Goal: Participate in discussion: Engage in conversation with other users on a specific topic

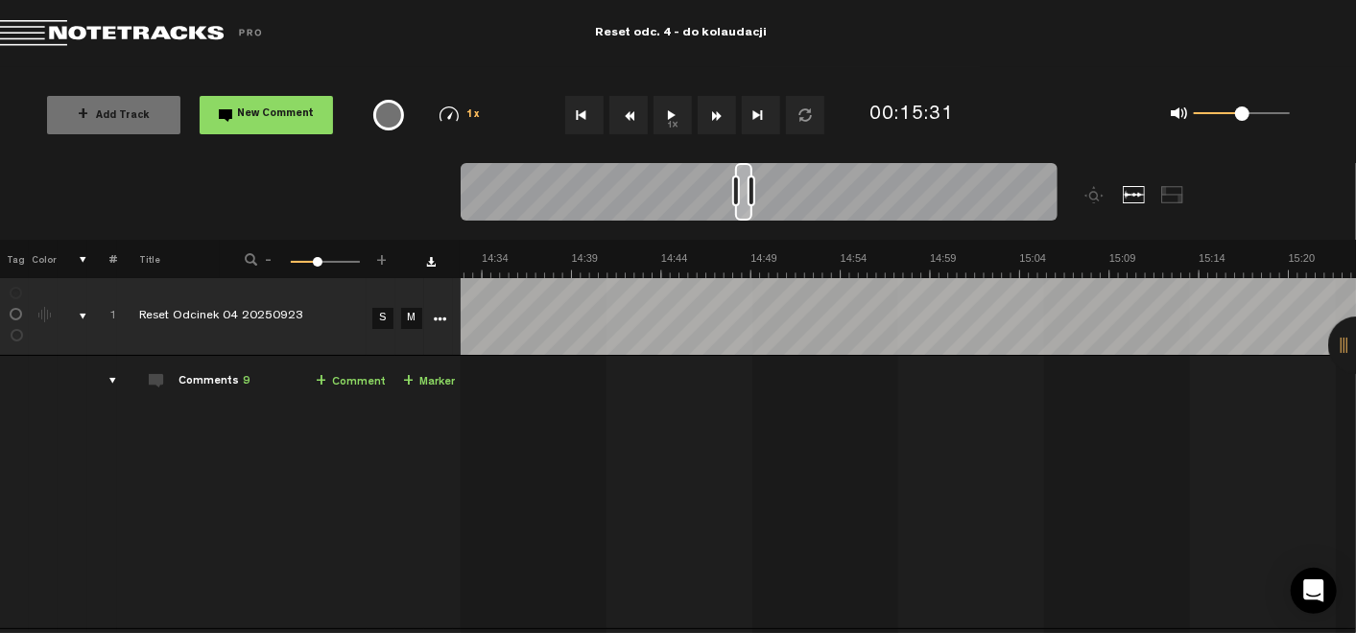
scroll to position [4, 5]
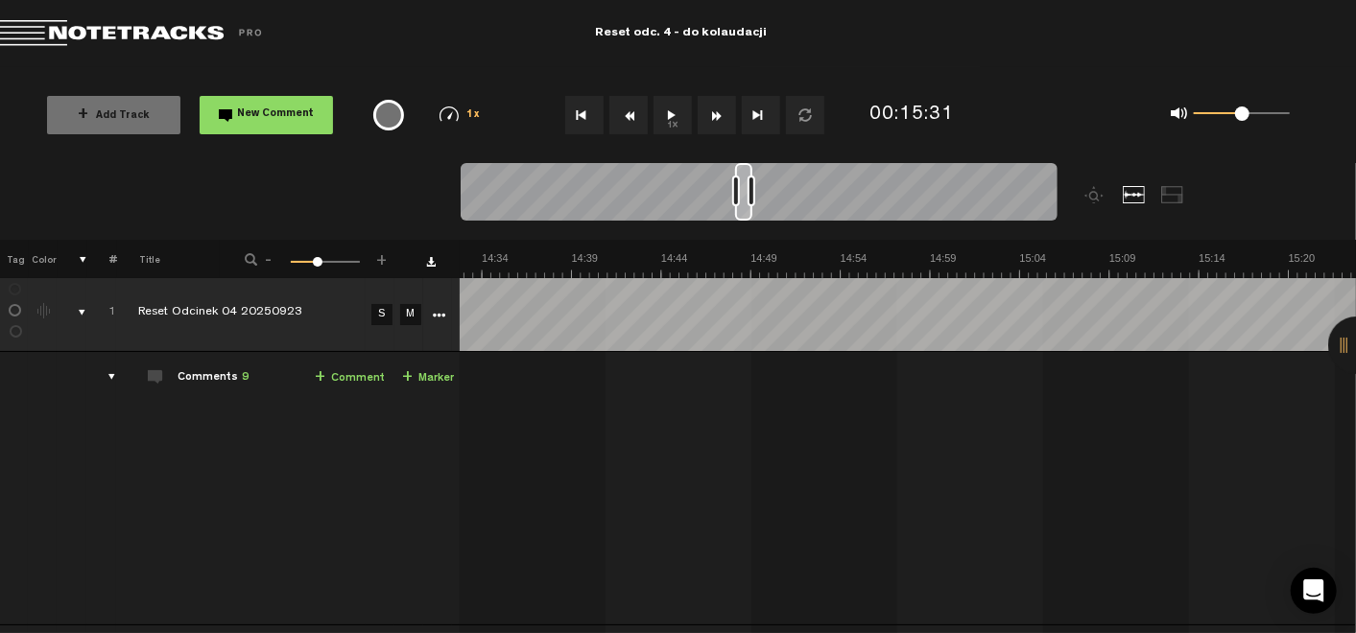
click at [666, 120] on button "1x" at bounding box center [672, 115] width 38 height 38
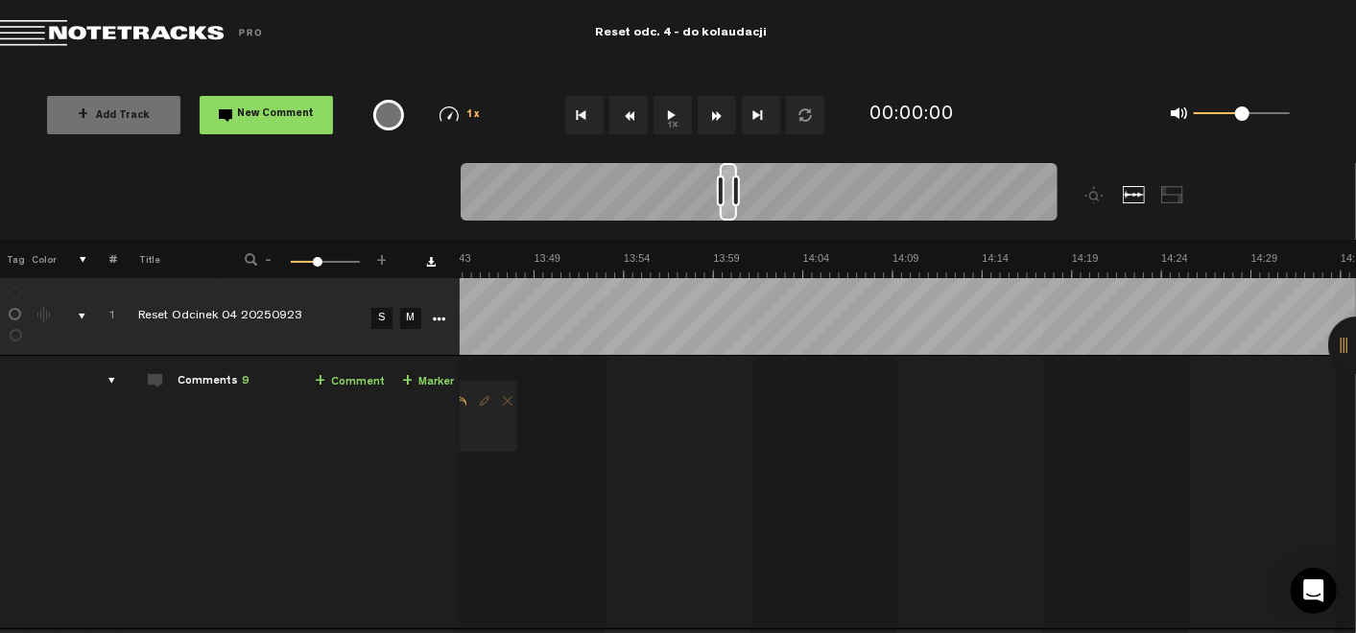
scroll to position [0, 14850]
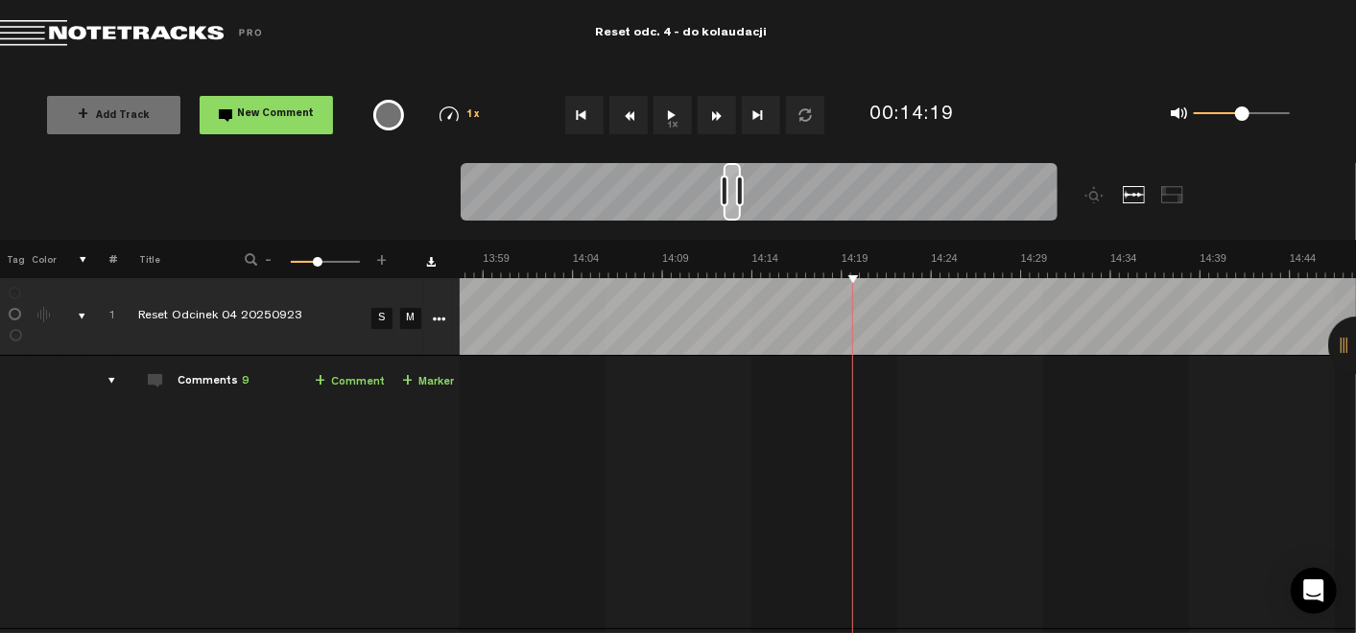
click at [673, 119] on button "1x" at bounding box center [672, 115] width 38 height 38
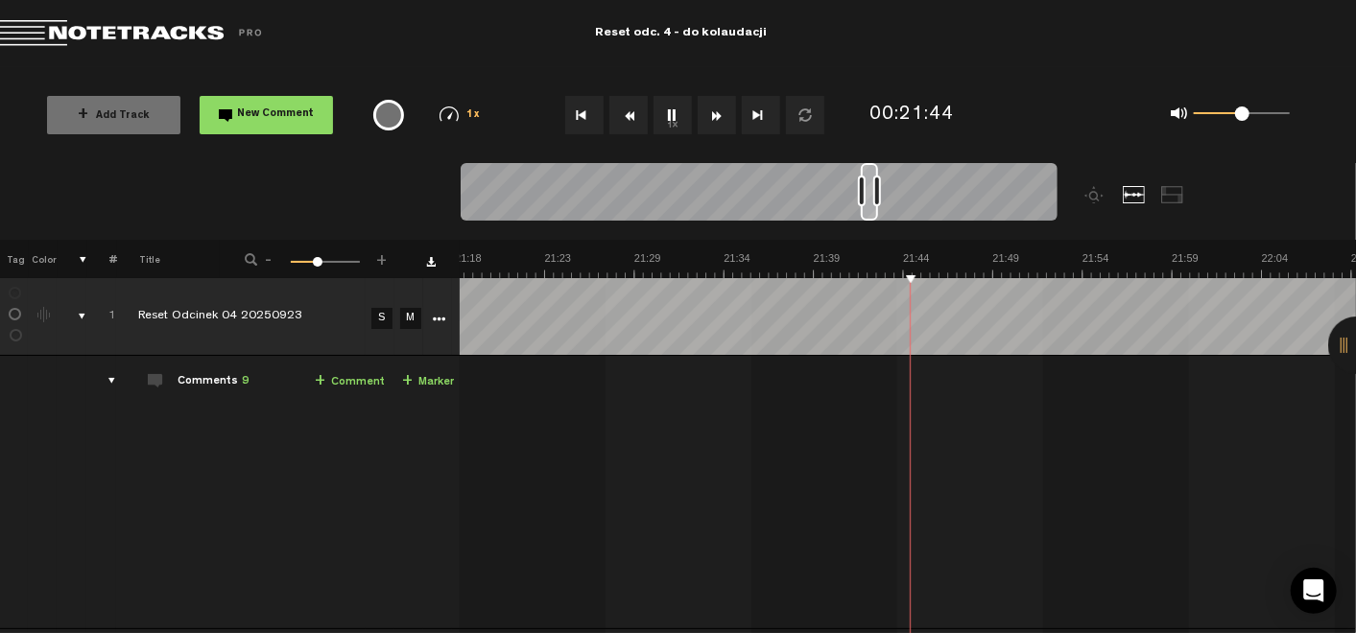
scroll to position [0, 22673]
click at [675, 120] on button "1x" at bounding box center [672, 115] width 38 height 38
click at [362, 382] on link "+ Comment" at bounding box center [350, 382] width 70 height 22
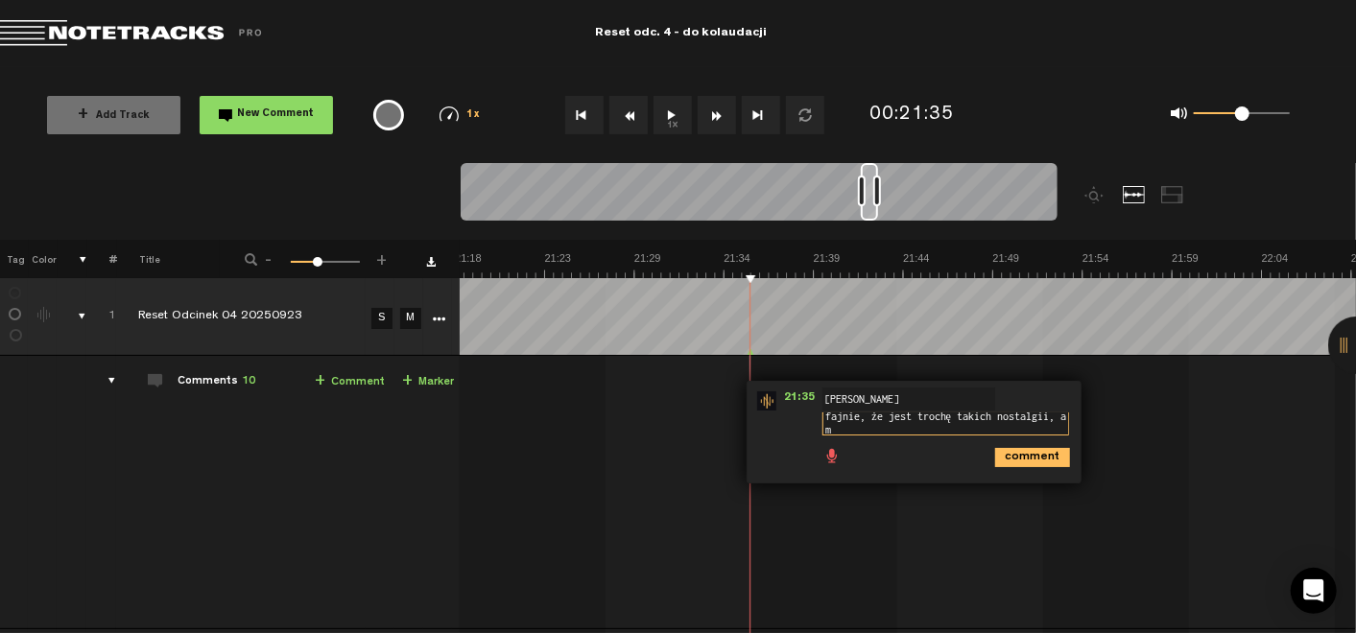
scroll to position [1, 0]
click at [1000, 414] on textarea "fajnie, że jest trochę takich nostalgii, a mnie patosu" at bounding box center [945, 428] width 247 height 31
type textarea "fajnie, że jest więcej nostalgii niż patosu"
click at [1007, 468] on icon "comment" at bounding box center [1032, 465] width 75 height 19
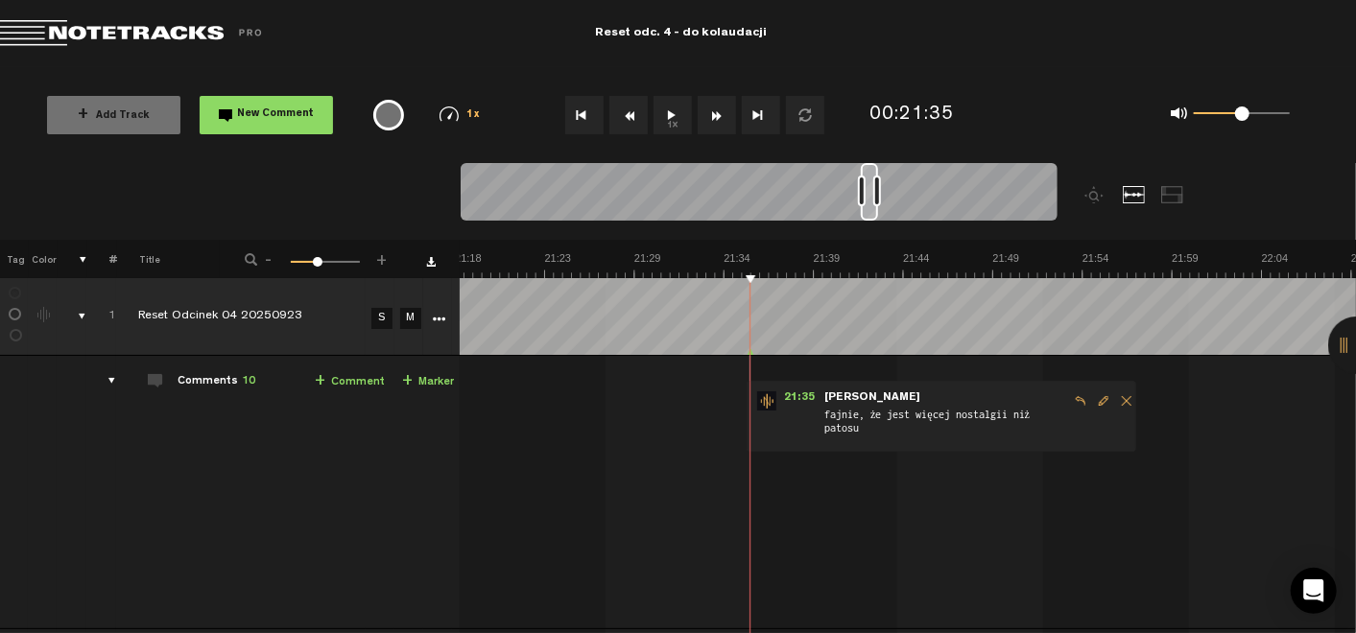
click at [679, 107] on button "1x" at bounding box center [672, 115] width 38 height 38
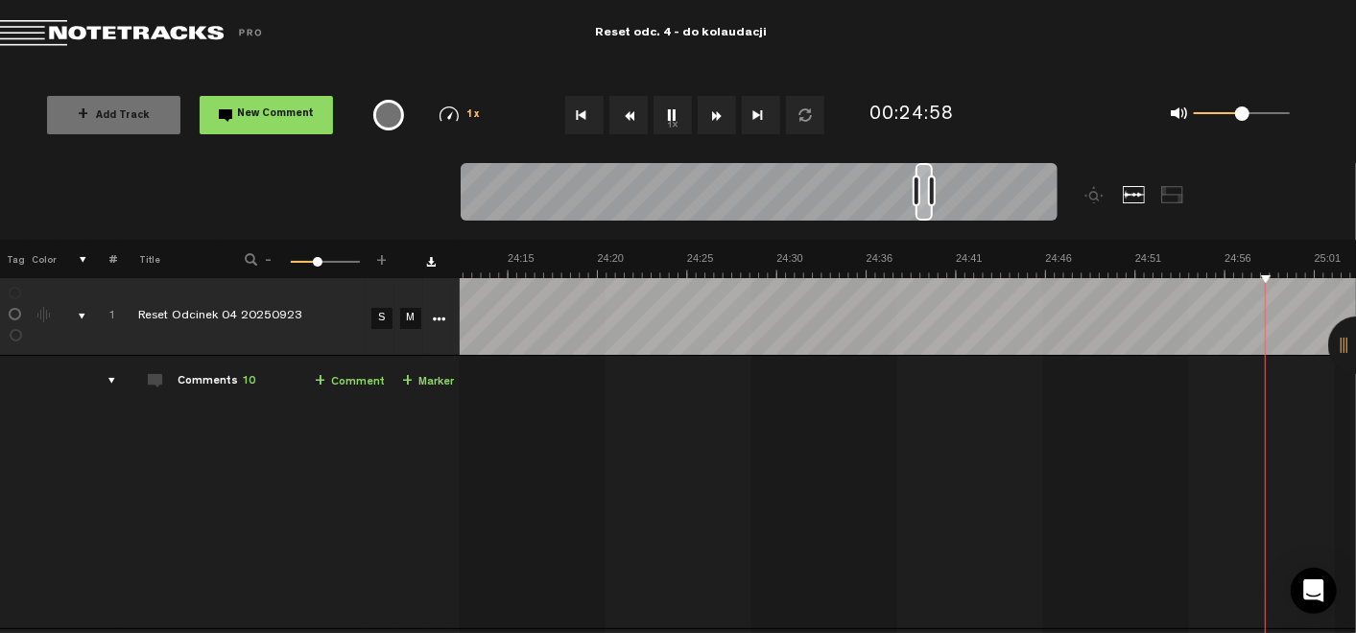
scroll to position [0, 26115]
click at [667, 120] on button "1x" at bounding box center [672, 115] width 38 height 38
click at [665, 108] on button "1x" at bounding box center [672, 115] width 38 height 38
click at [342, 388] on link "+ Comment" at bounding box center [350, 382] width 70 height 22
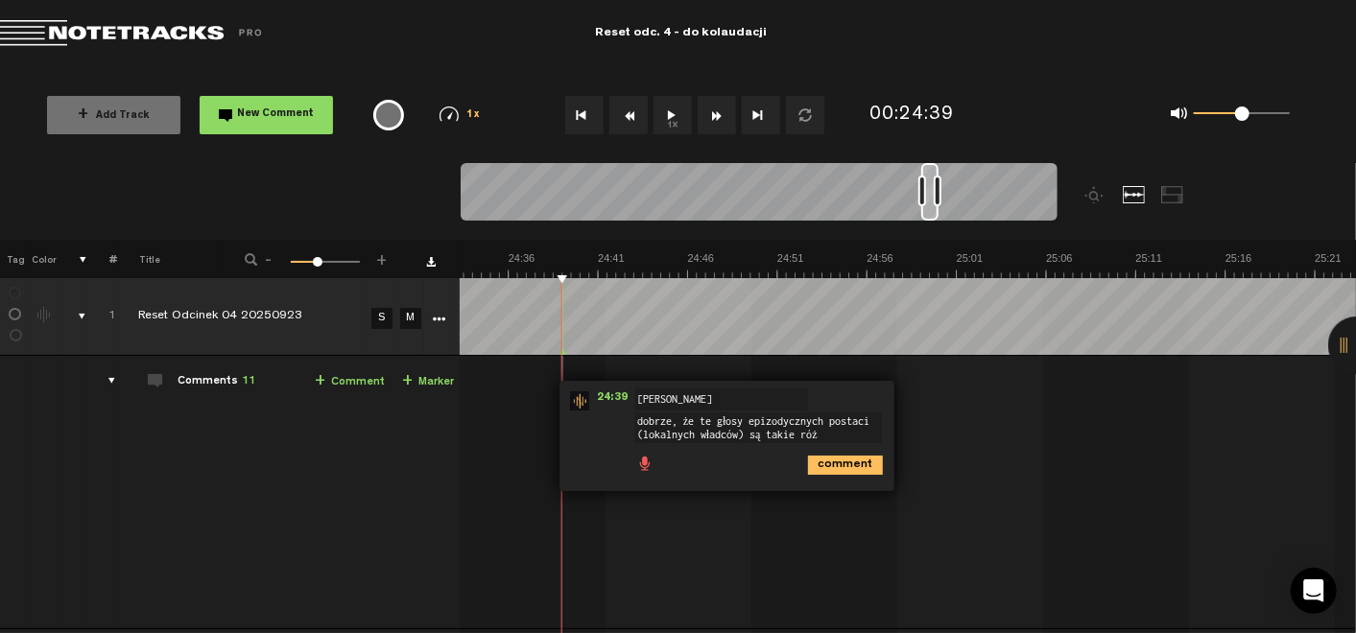
scroll to position [12, 0]
type textarea "dobrze, że te głosy epizodycznych postaci (lokalnych władców) są takie różnorod…"
click at [818, 470] on icon "comment" at bounding box center [845, 465] width 75 height 19
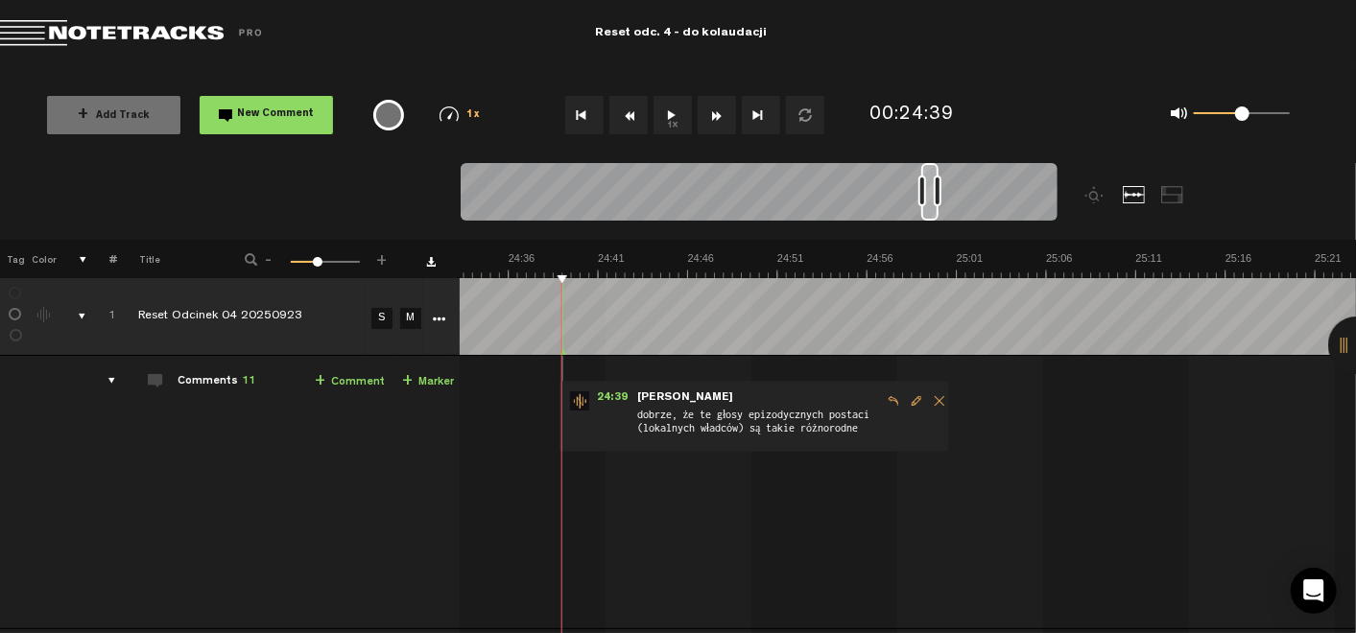
click at [672, 115] on button "1x" at bounding box center [672, 115] width 38 height 38
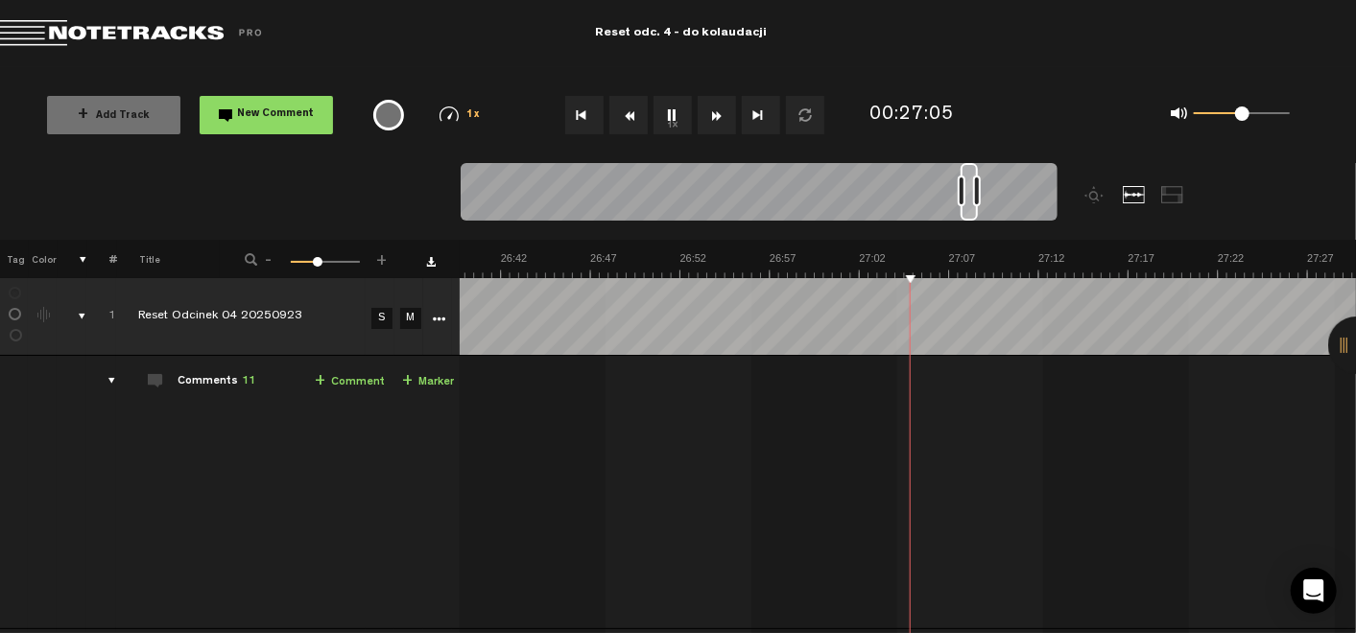
scroll to position [0, 28362]
click at [672, 109] on button "1x" at bounding box center [672, 115] width 38 height 38
click at [339, 372] on link "+ Comment" at bounding box center [350, 382] width 70 height 22
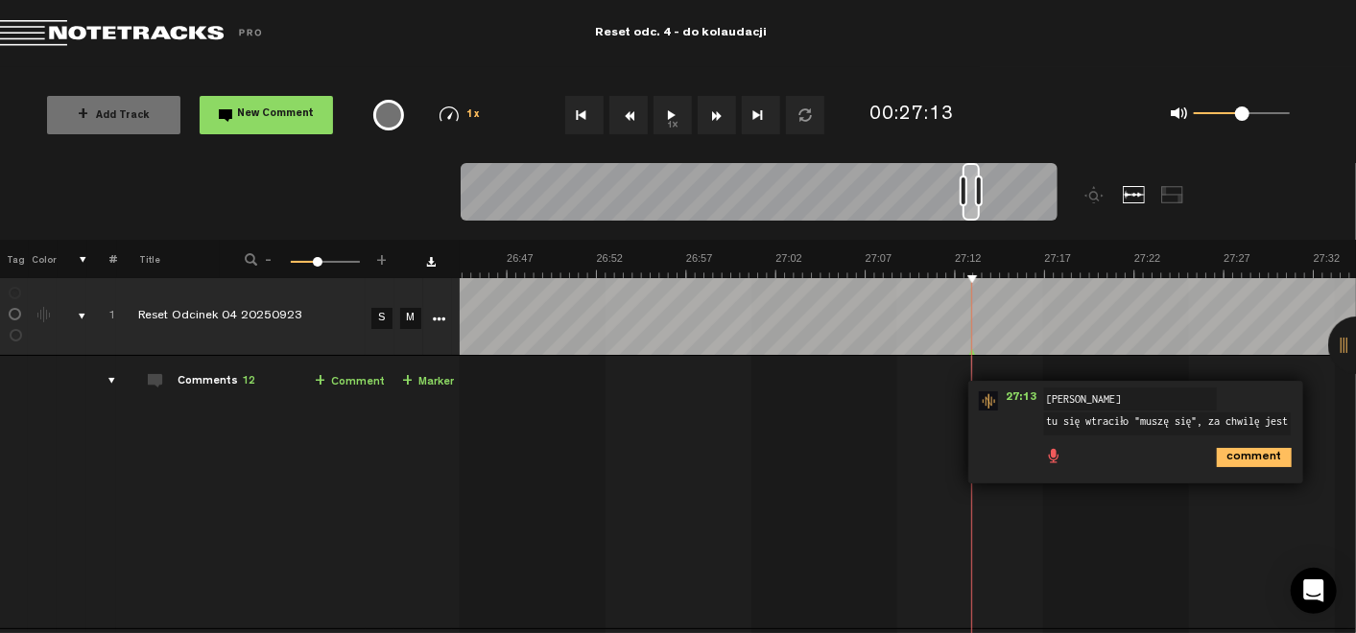
scroll to position [1, 0]
type textarea "tu się wtrąciło "muszę się", za chwilę jest kolejne"
click at [1233, 460] on icon "comment" at bounding box center [1253, 465] width 75 height 19
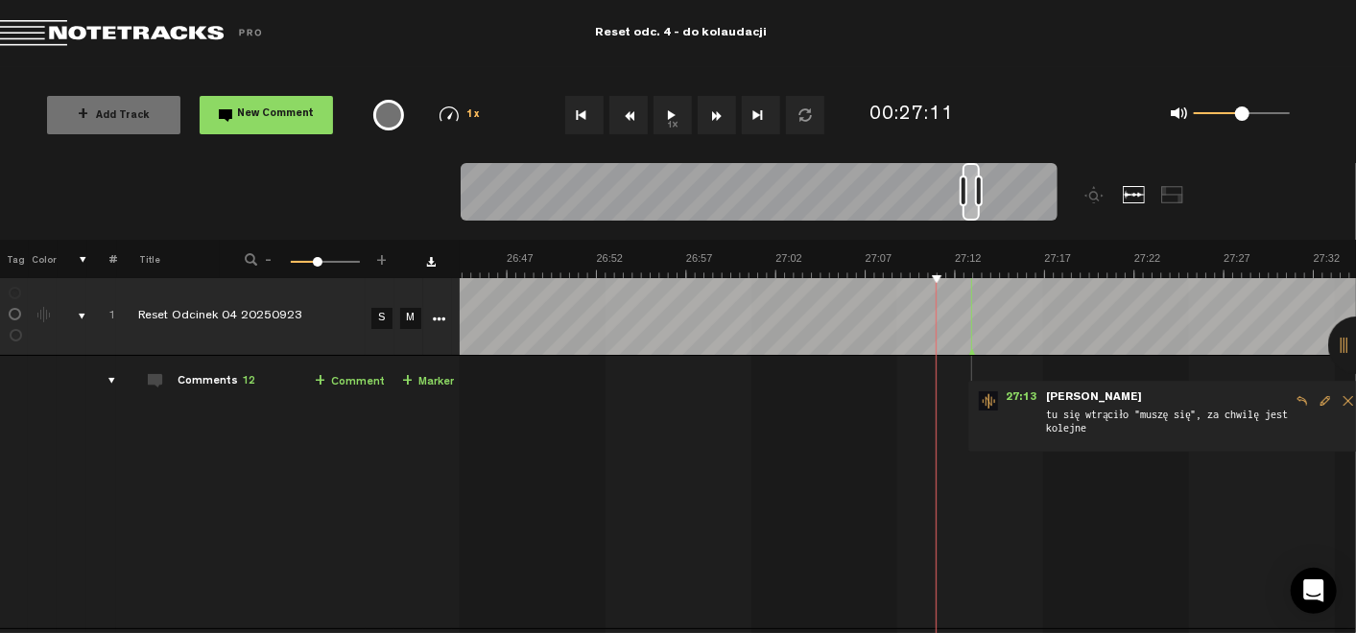
click at [668, 115] on button "1x" at bounding box center [672, 115] width 38 height 38
click at [677, 112] on button "1x" at bounding box center [672, 115] width 38 height 38
click at [1323, 399] on span "Edit comment" at bounding box center [1324, 400] width 23 height 13
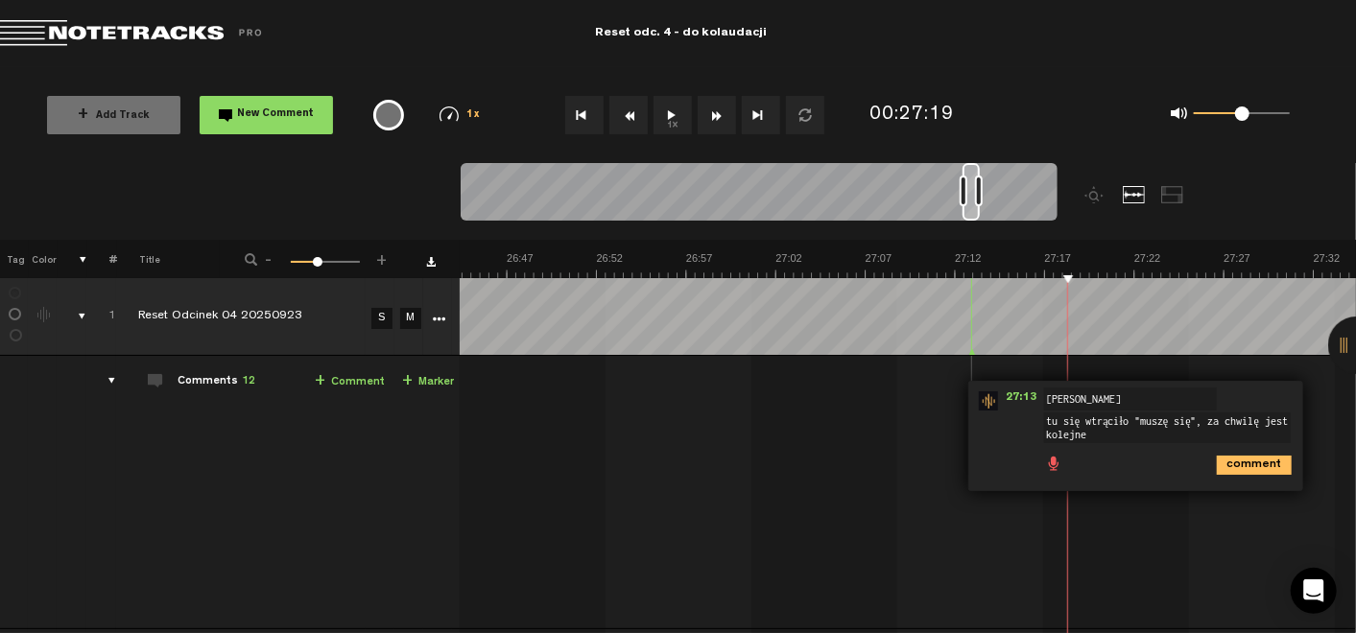
click at [1184, 425] on textarea "tu się wtrąciło "muszę się", za chwilę jest kolejne" at bounding box center [1167, 428] width 247 height 31
type textarea "tu się wtrąciło "muszę zwł...", za chwilę jest kolejne"
click at [1263, 469] on icon "comment" at bounding box center [1253, 465] width 75 height 19
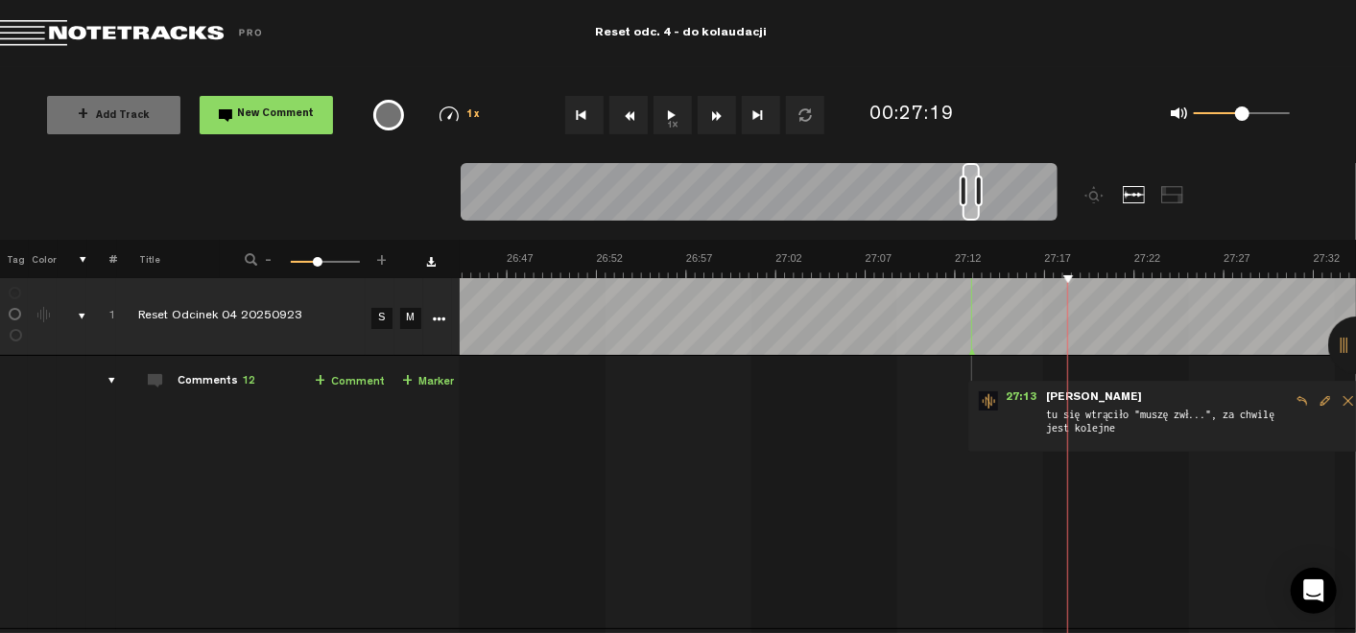
click at [669, 117] on button "1x" at bounding box center [672, 115] width 38 height 38
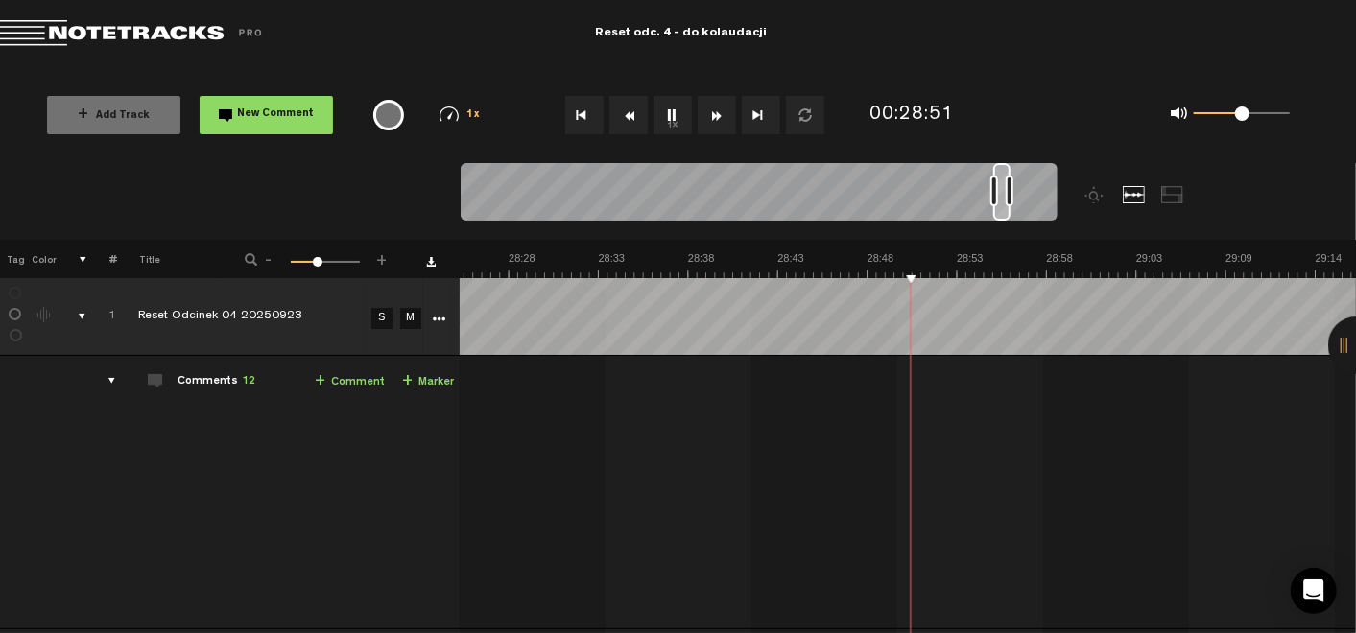
scroll to position [0, 30236]
click at [673, 117] on button "1x" at bounding box center [672, 115] width 38 height 38
click at [345, 386] on link "+ Comment" at bounding box center [350, 382] width 70 height 22
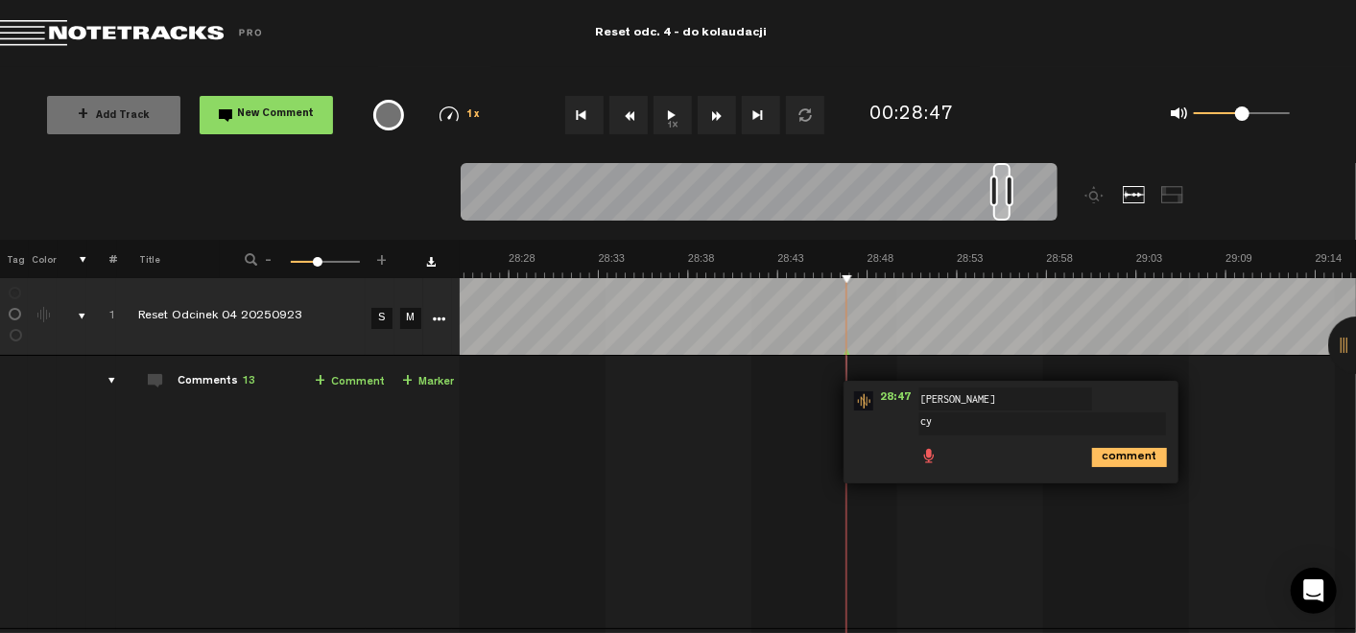
type textarea "c"
type textarea "Cypek trochę za cicho"
click at [1145, 465] on div "comment" at bounding box center [1013, 455] width 319 height 37
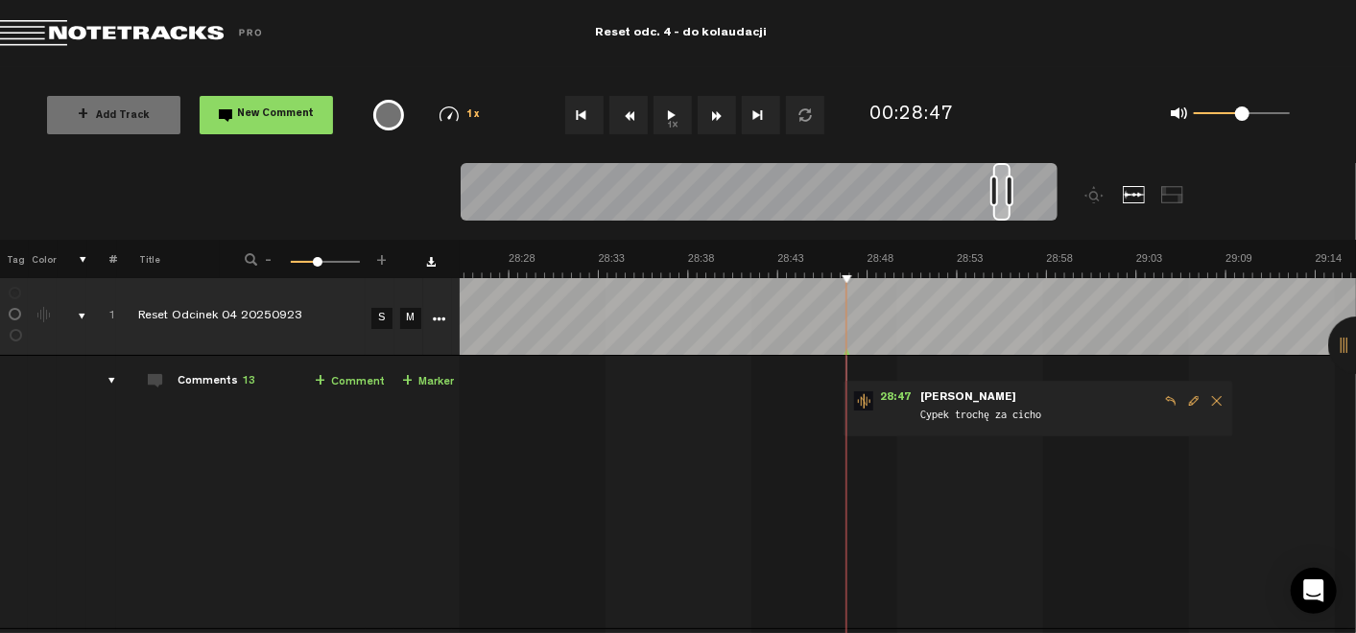
click at [673, 115] on button "1x" at bounding box center [672, 115] width 38 height 38
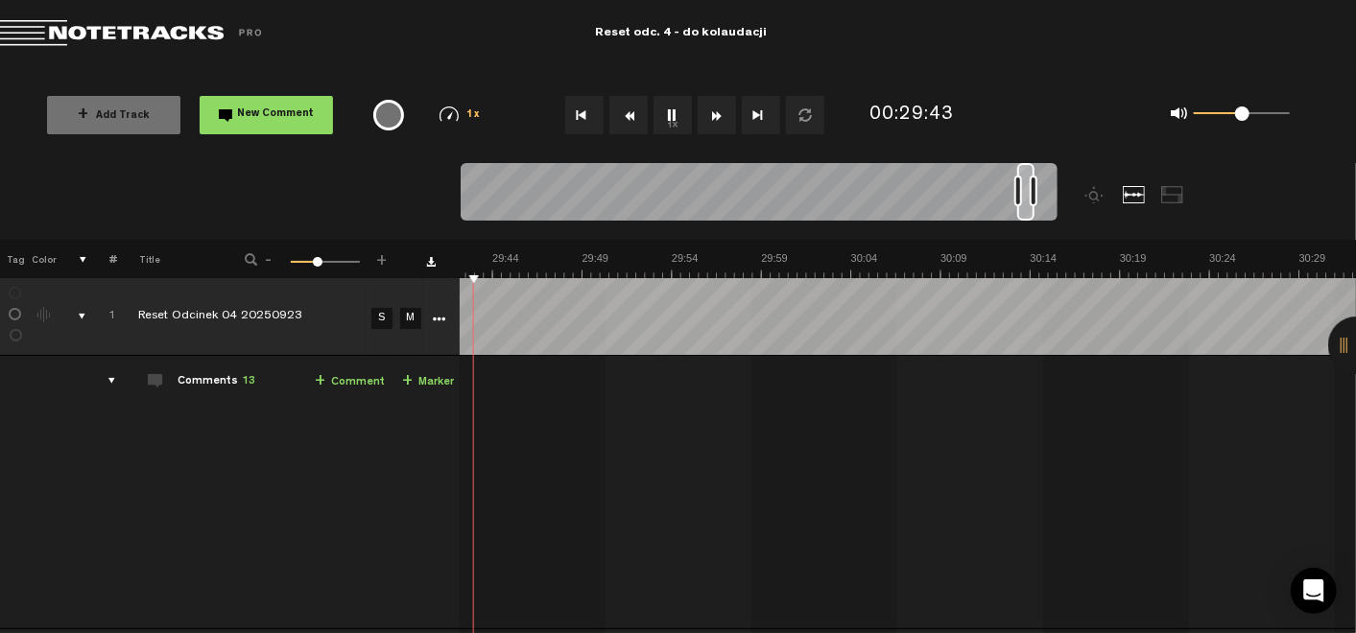
scroll to position [0, 31519]
click at [668, 115] on button "1x" at bounding box center [672, 115] width 38 height 38
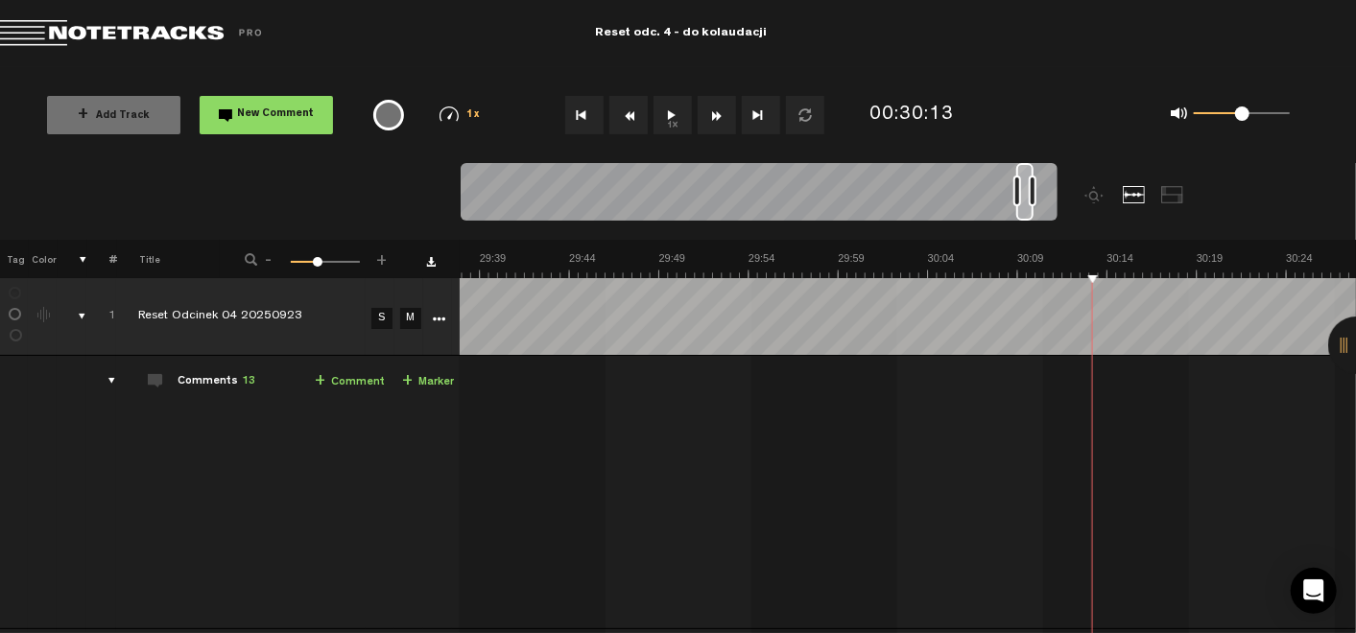
click at [315, 382] on span "+" at bounding box center [320, 381] width 11 height 15
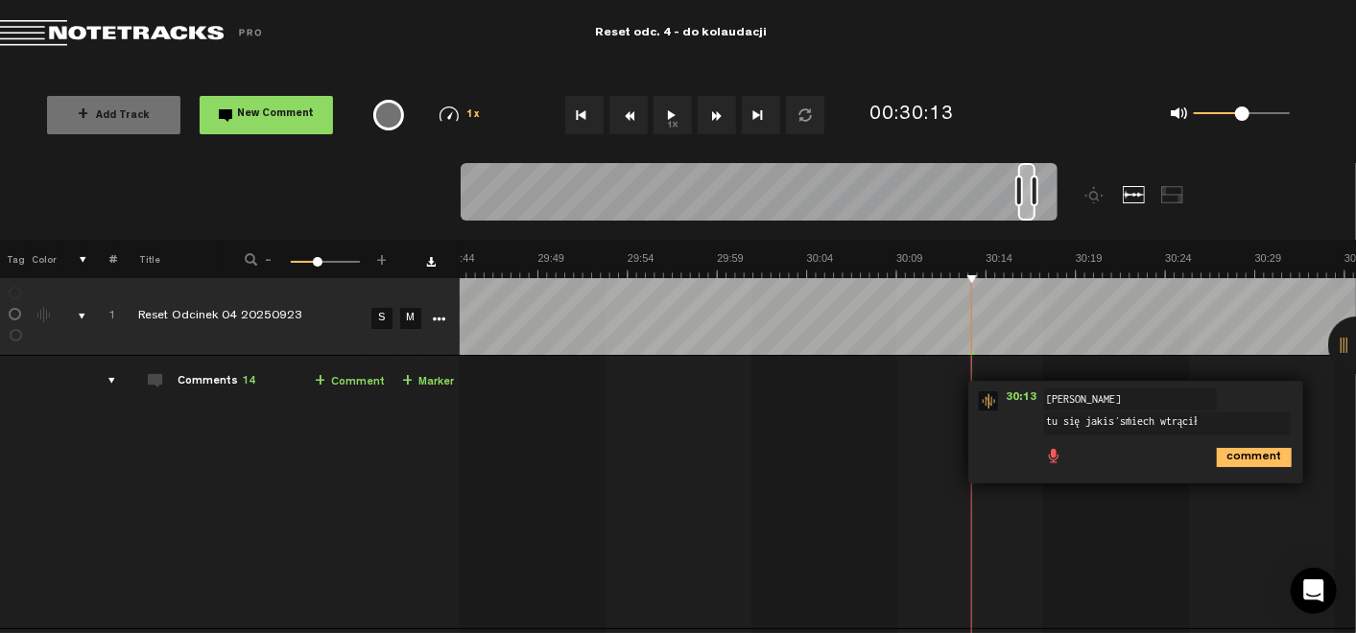
type textarea "tu się jakiś śmiech wtrącił"
click at [1246, 466] on div "comment" at bounding box center [1138, 455] width 319 height 37
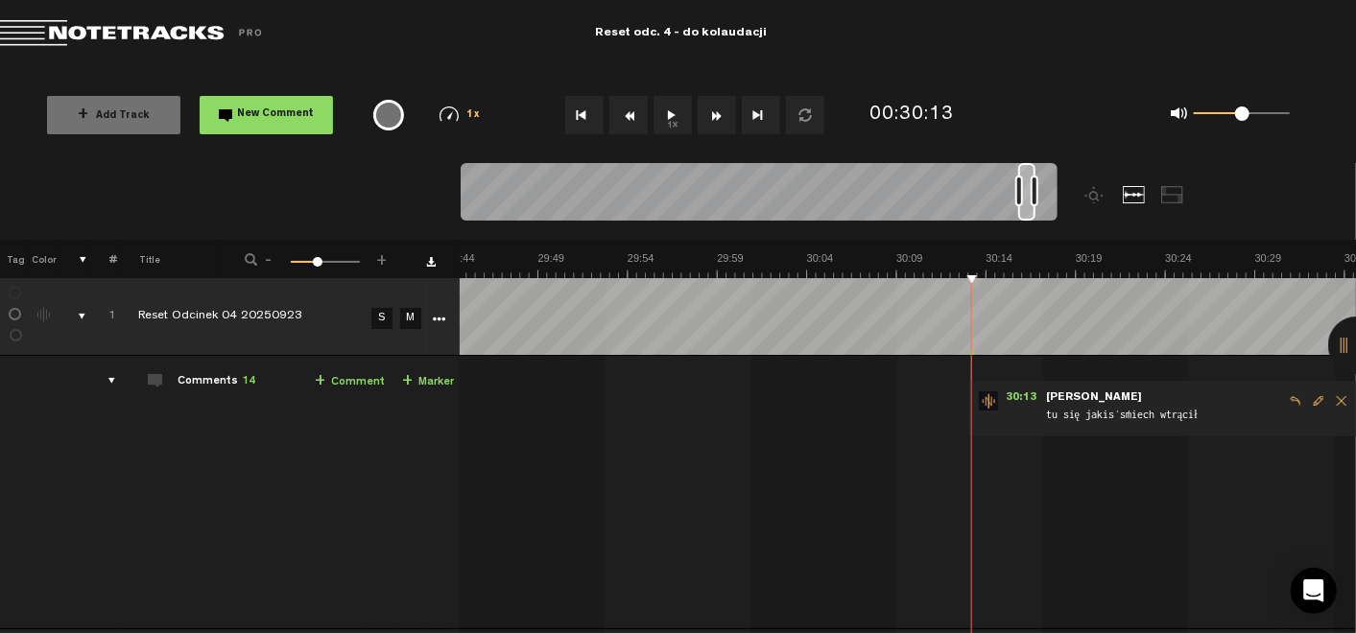
click at [666, 108] on button "1x" at bounding box center [672, 115] width 38 height 38
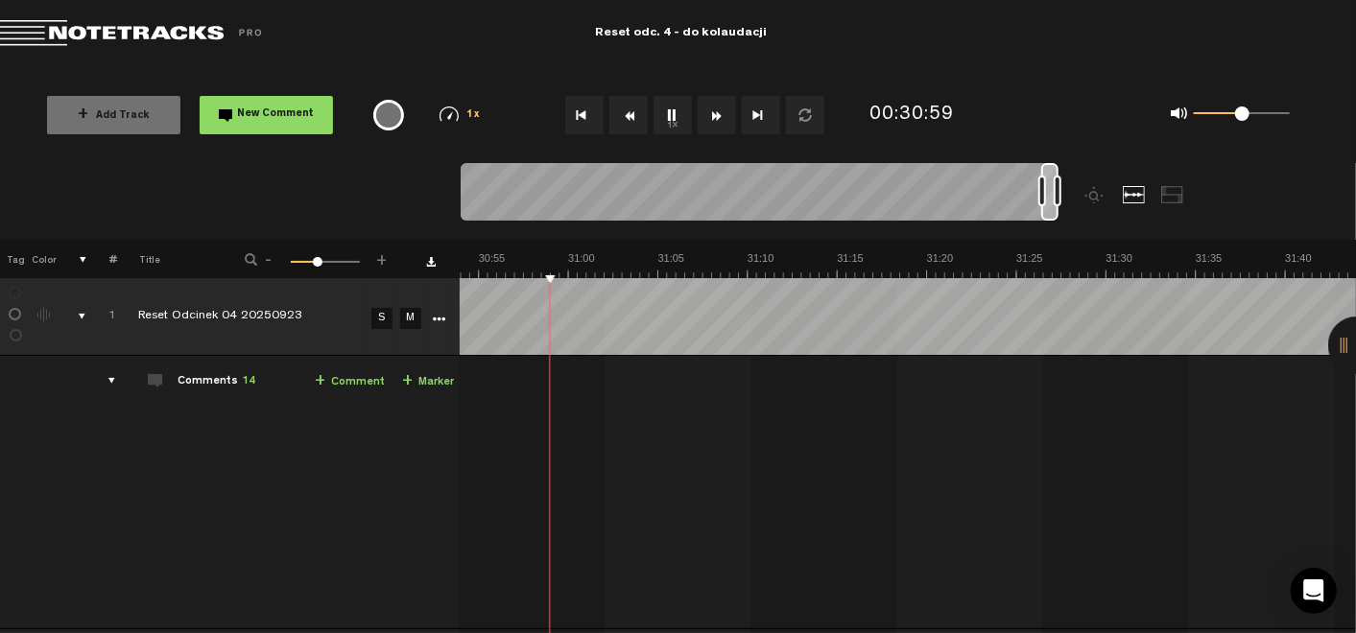
scroll to position [0, 32865]
click at [680, 107] on button "1x" at bounding box center [672, 115] width 38 height 38
click at [315, 385] on span "+" at bounding box center [320, 381] width 11 height 15
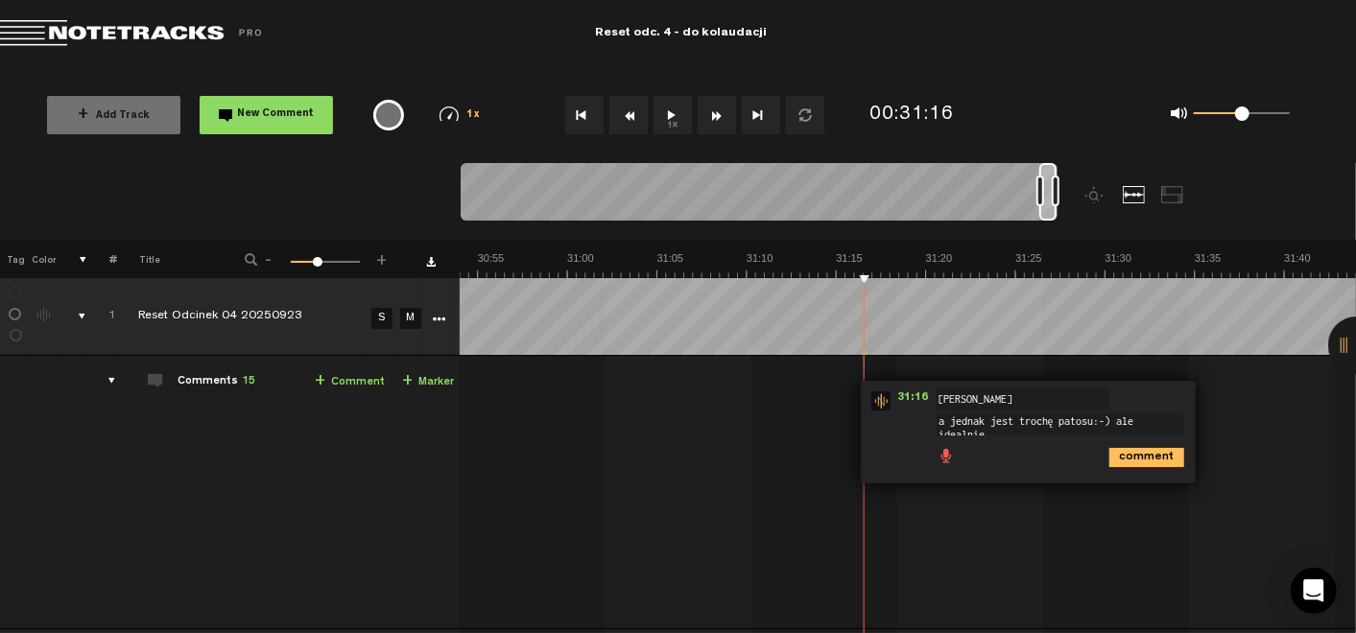
scroll to position [1, 0]
type textarea "a jednak jest trochę patosu:-) ale idealnie na koniec"
click at [1132, 460] on icon "comment" at bounding box center [1146, 465] width 75 height 19
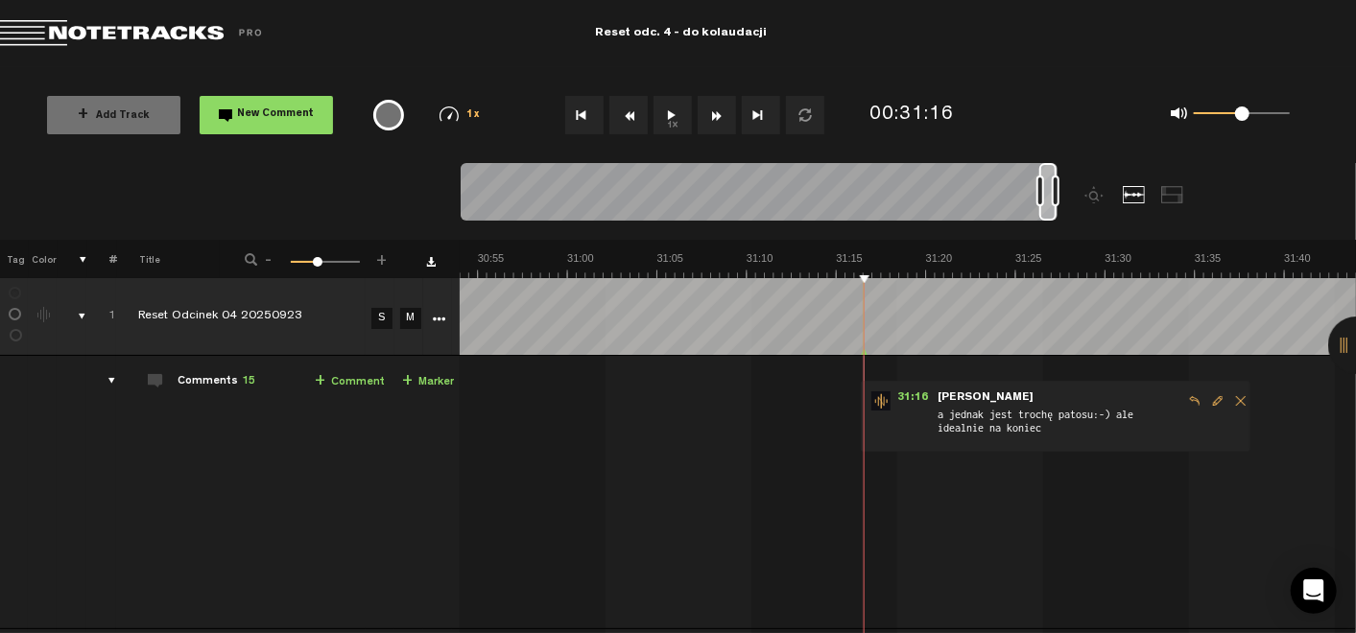
click at [670, 124] on button "1x" at bounding box center [672, 115] width 38 height 38
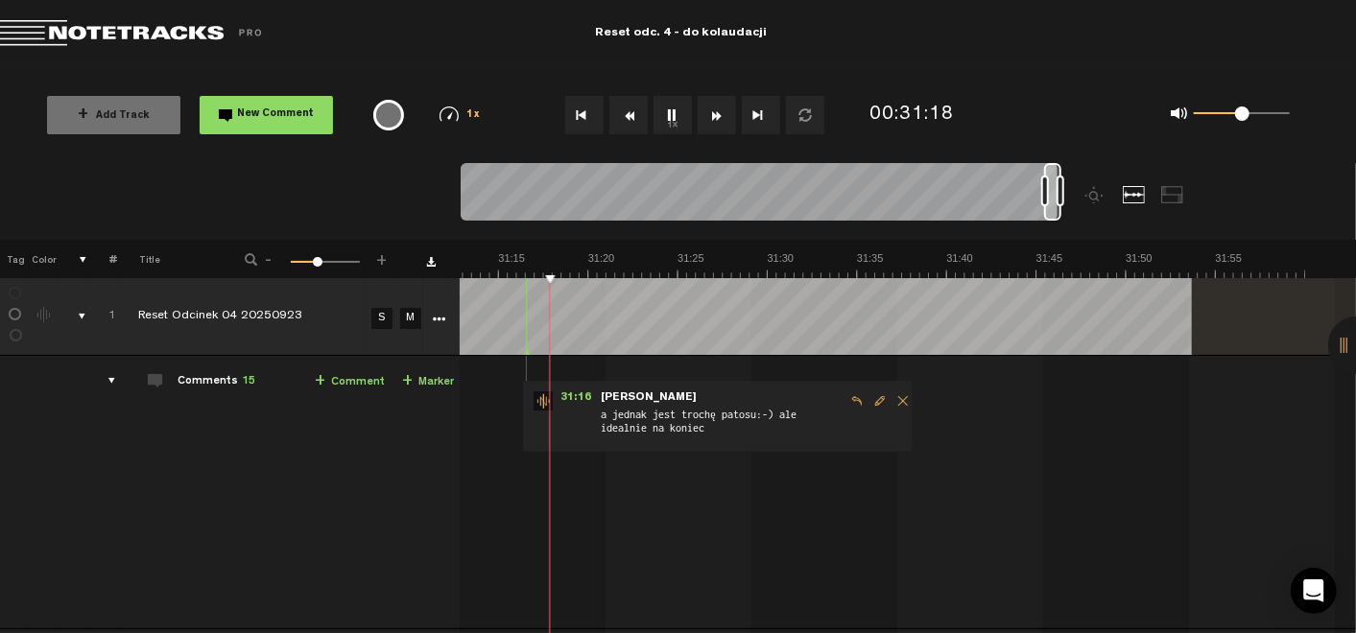
scroll to position [0, 33204]
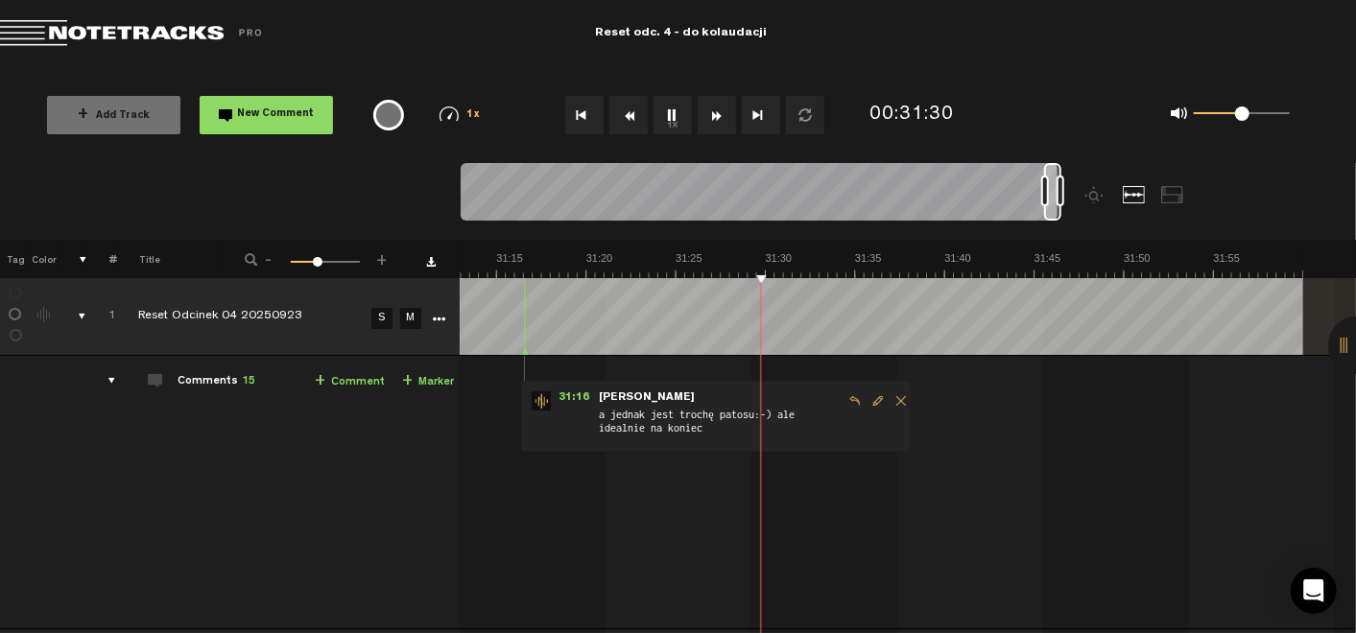
click at [673, 106] on button "1x" at bounding box center [672, 115] width 38 height 38
click at [667, 118] on button "1x" at bounding box center [672, 115] width 38 height 38
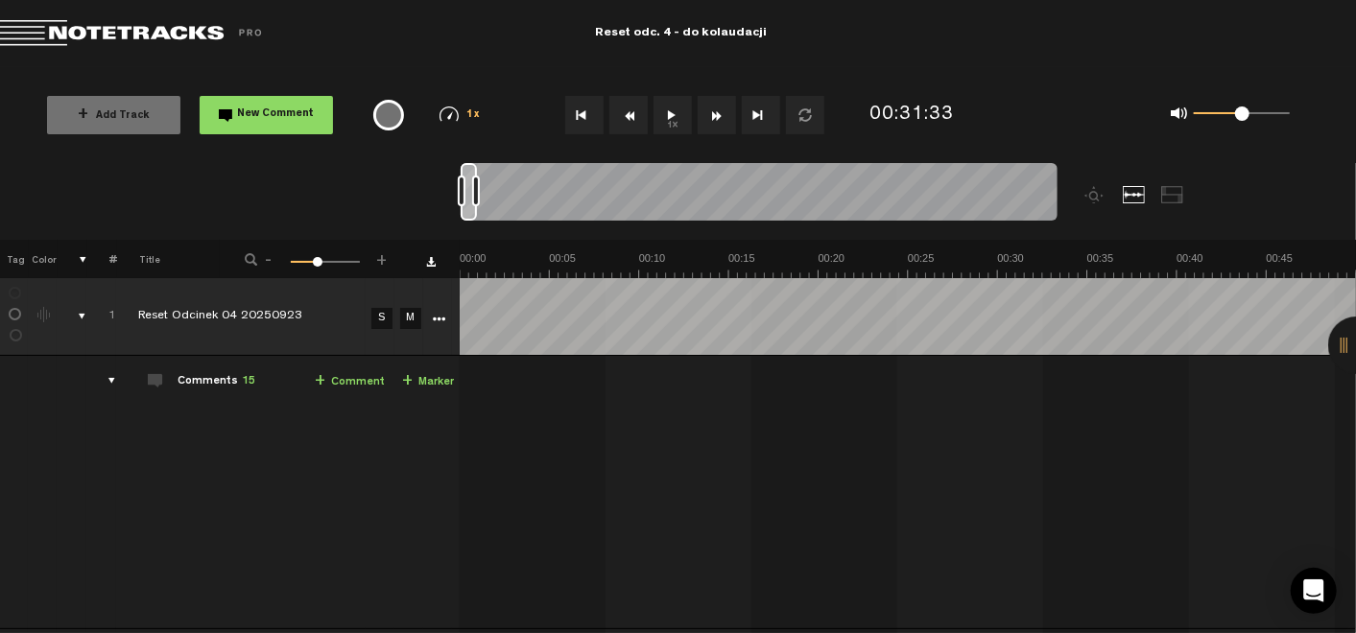
scroll to position [0, 0]
drag, startPoint x: 1049, startPoint y: 190, endPoint x: 365, endPoint y: 227, distance: 686.0
click at [365, 227] on nt-zoom-navigation-bar at bounding box center [678, 201] width 1356 height 77
click at [673, 106] on button "1x" at bounding box center [672, 115] width 38 height 38
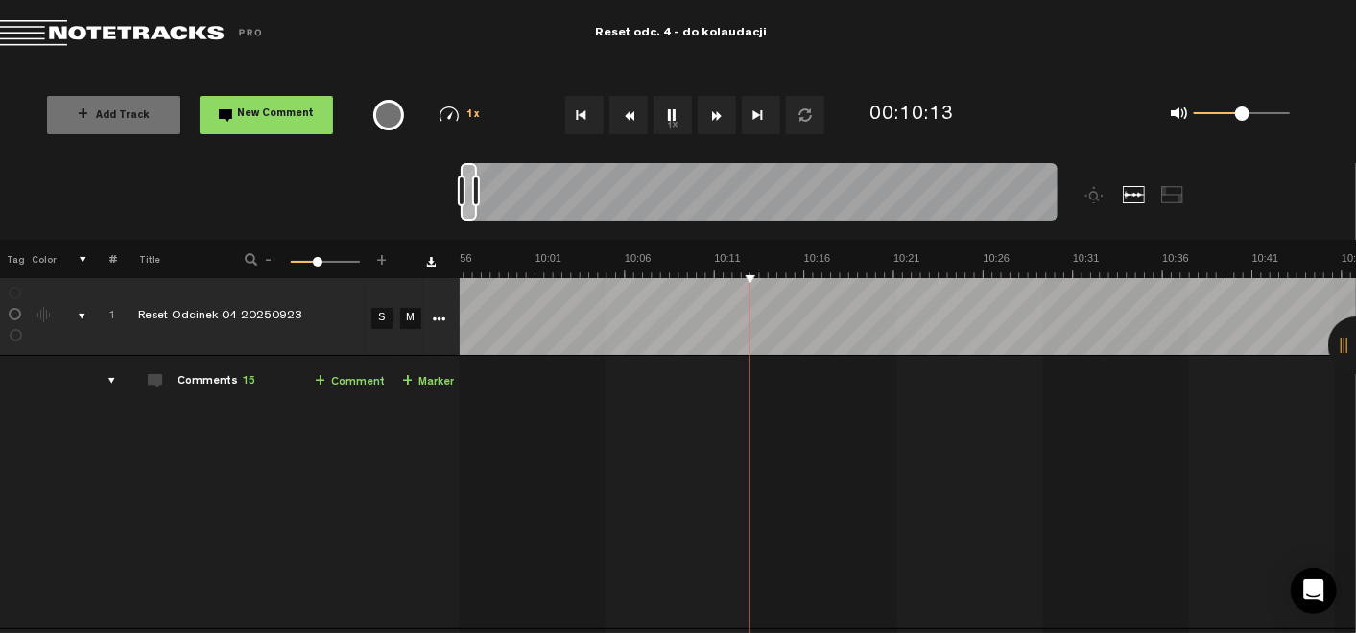
scroll to position [0, 10127]
click at [675, 120] on button "1x" at bounding box center [672, 115] width 38 height 38
click at [315, 378] on span "+" at bounding box center [320, 381] width 11 height 15
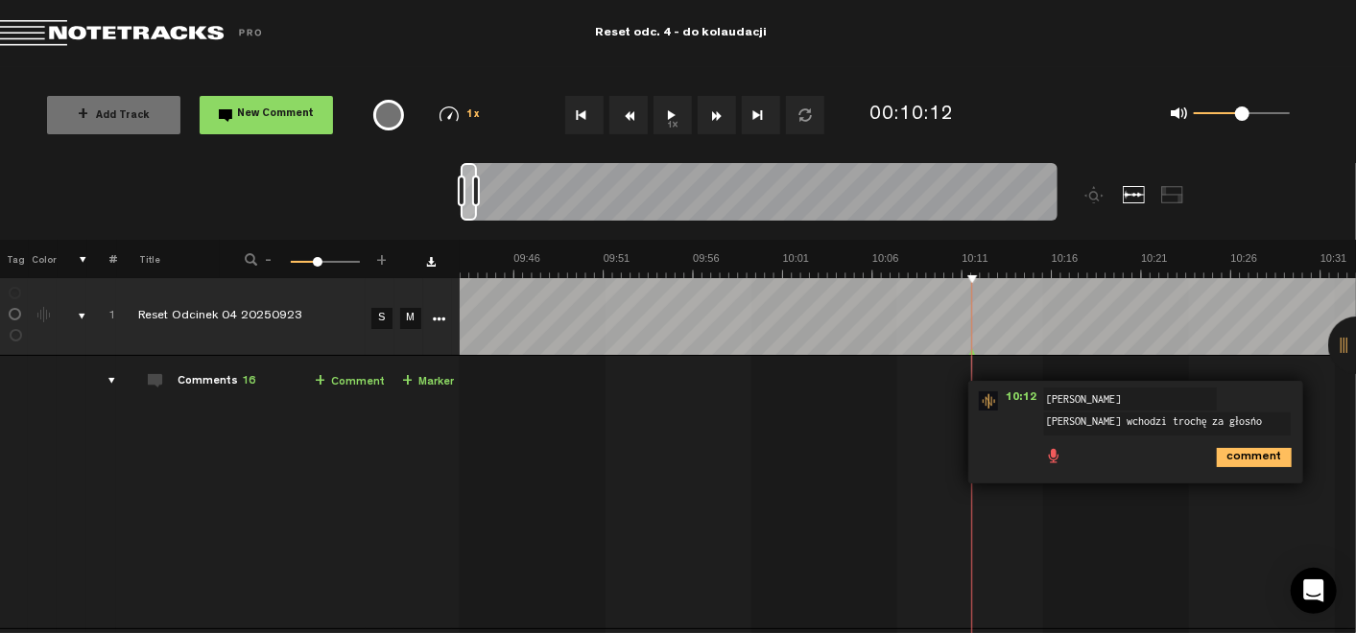
type textarea "[PERSON_NAME] wchodzi trochę za głośno"
click at [1226, 452] on icon "comment" at bounding box center [1253, 457] width 75 height 19
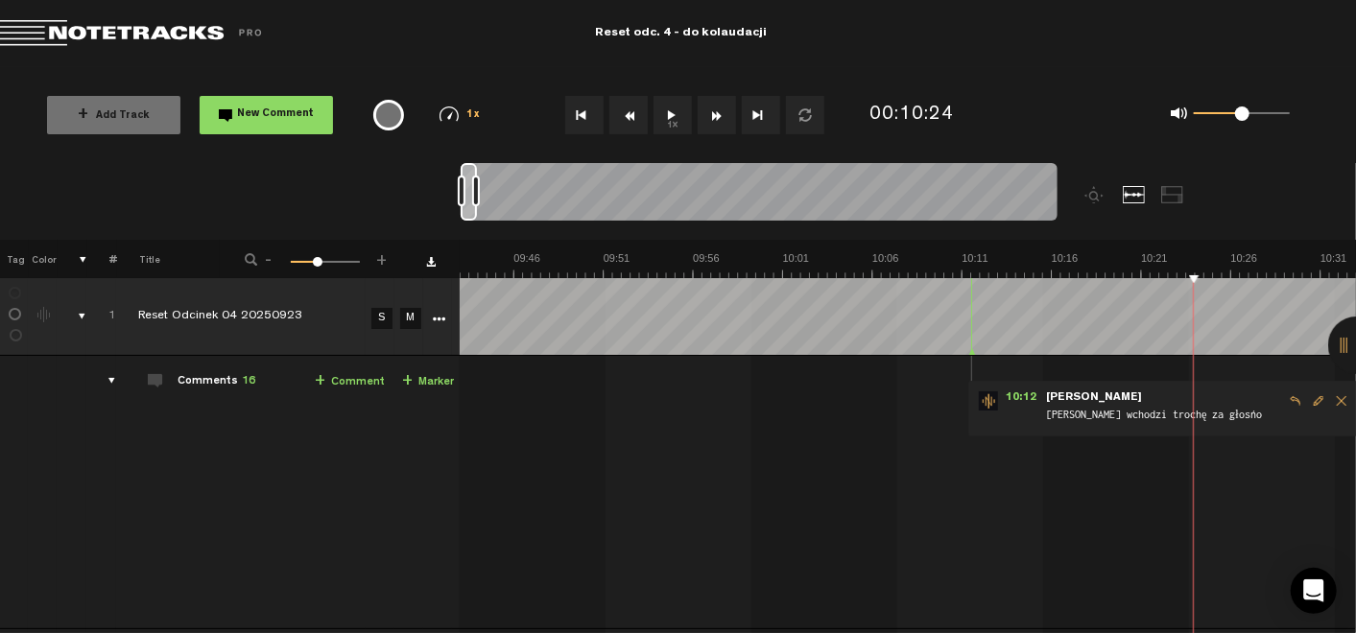
click at [666, 105] on button "1x" at bounding box center [672, 115] width 38 height 38
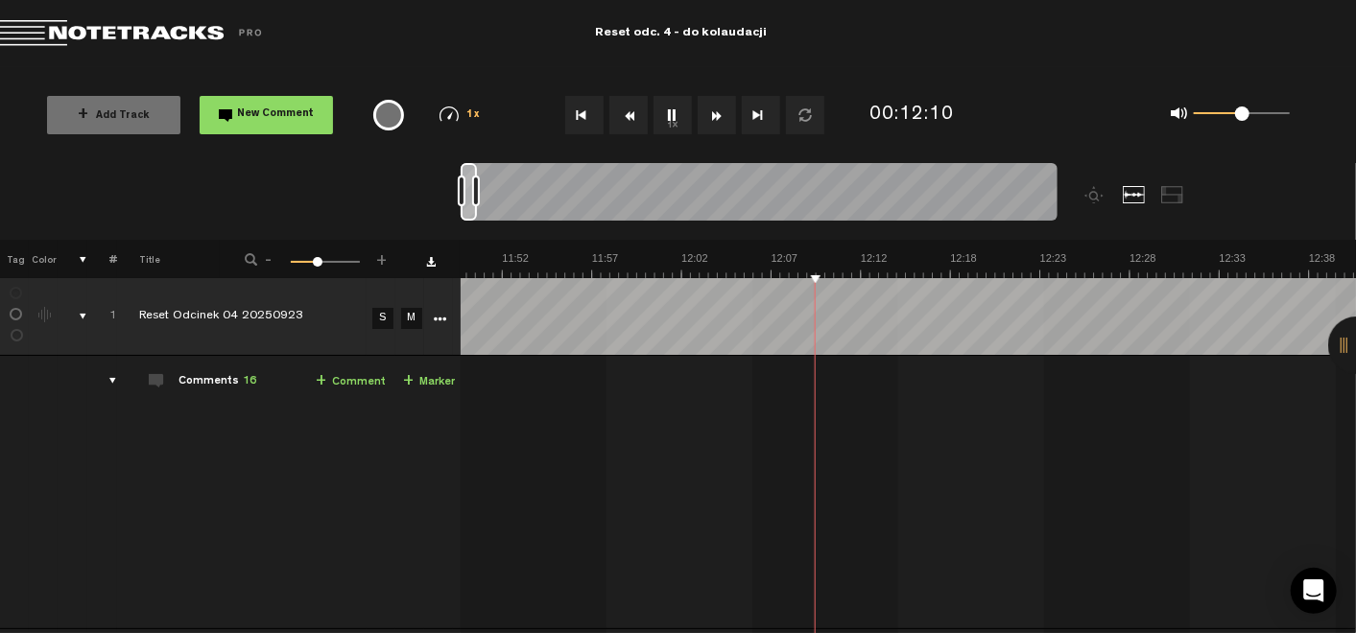
scroll to position [0, 12361]
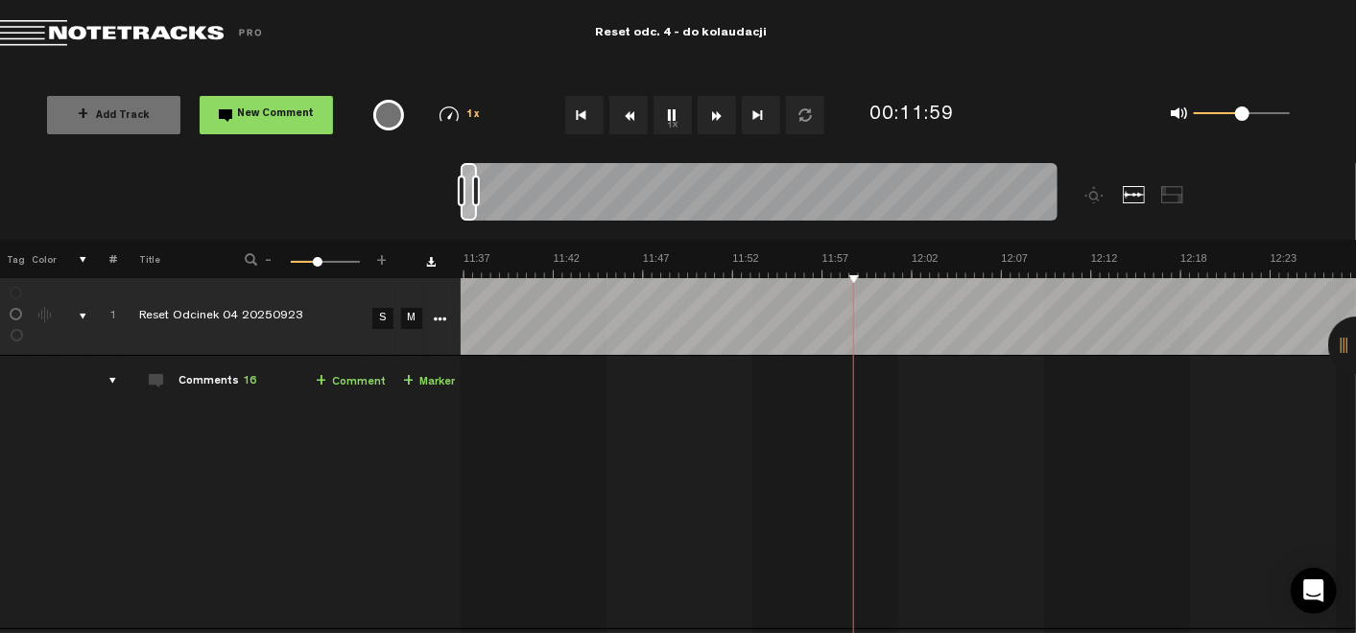
click at [674, 109] on button "1x" at bounding box center [672, 115] width 38 height 38
click at [356, 379] on link "+ Comment" at bounding box center [351, 382] width 70 height 22
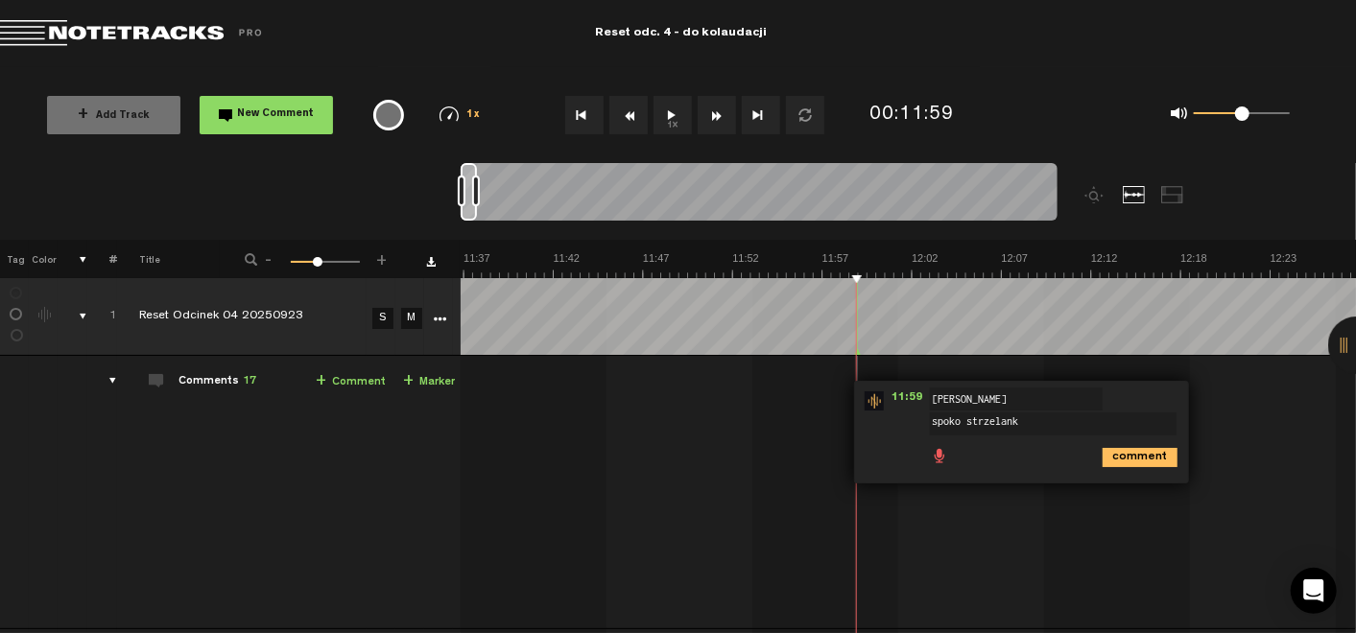
type textarea "[PERSON_NAME]"
click at [1146, 453] on icon "comment" at bounding box center [1139, 457] width 75 height 19
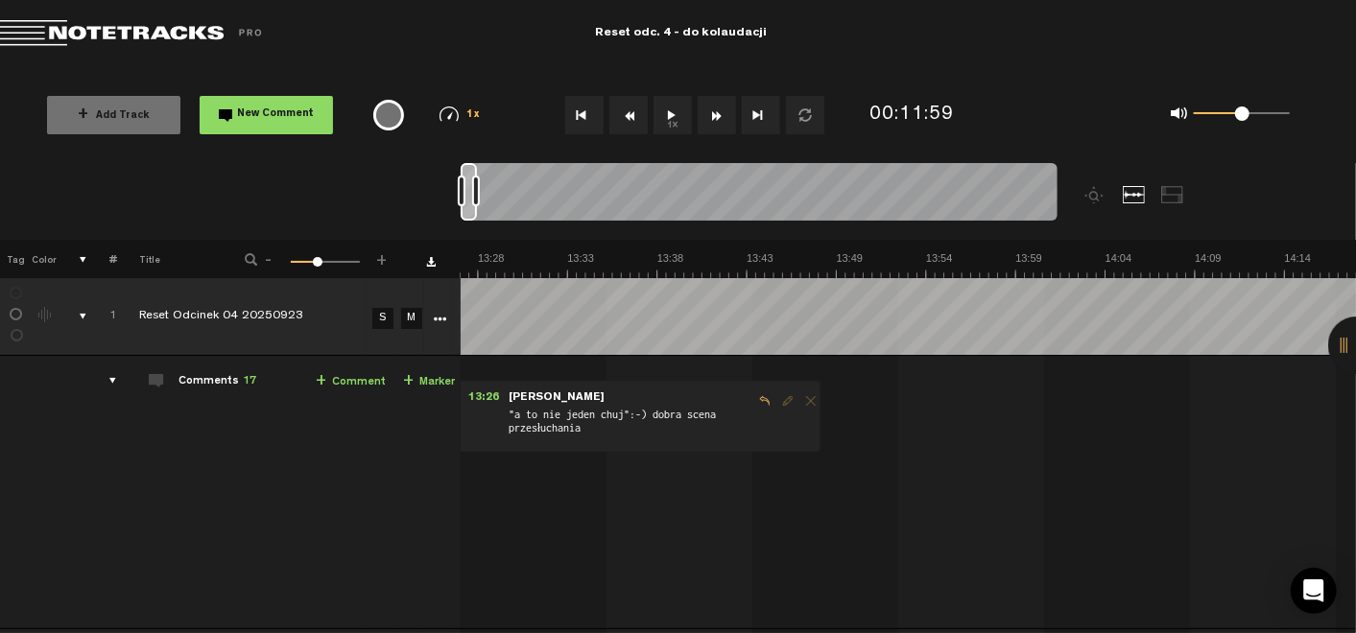
scroll to position [0, 14548]
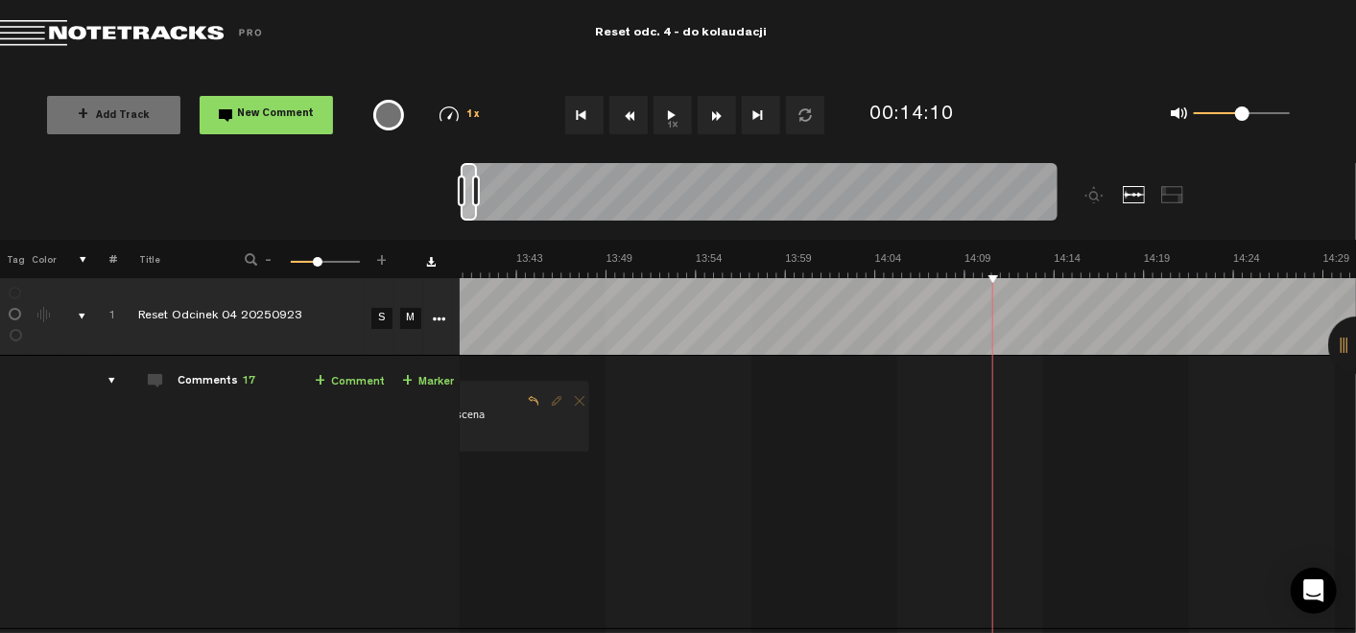
click at [670, 115] on button "1x" at bounding box center [672, 115] width 38 height 38
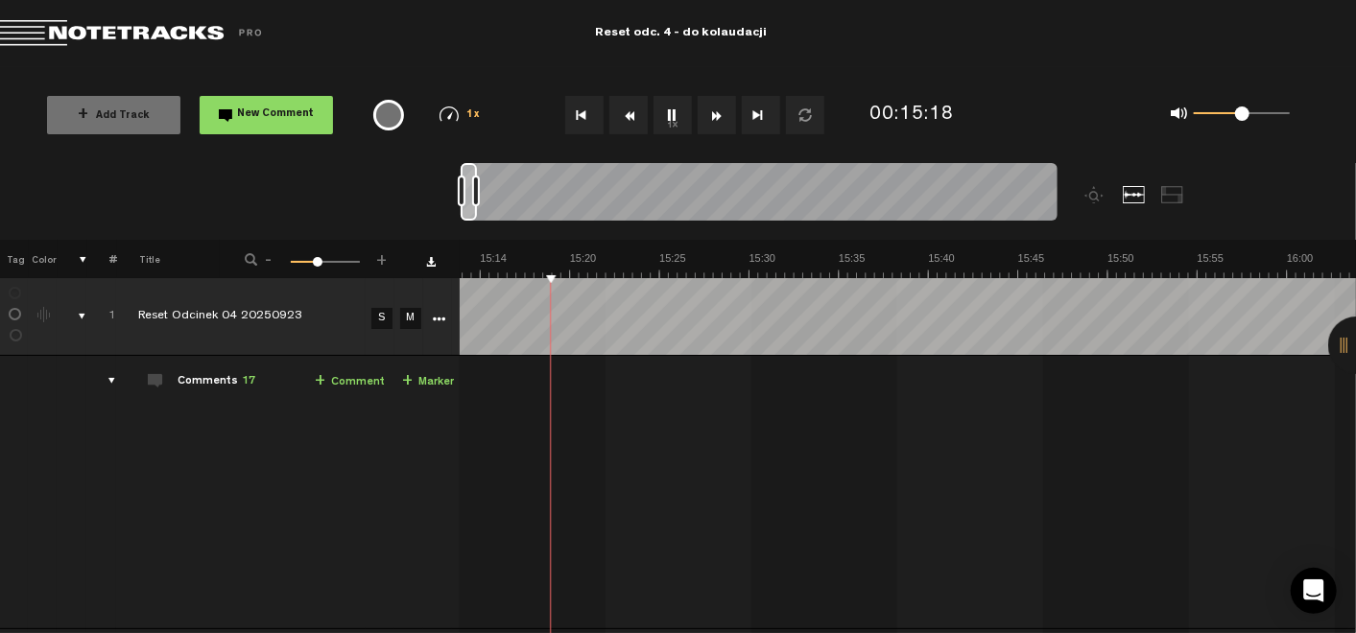
scroll to position [0, 16196]
click at [1141, 360] on td "1 Reset Odcinek 04 20250923 S M Reset Odcinek 04 20250923 by [PERSON_NAME] Audi…" at bounding box center [908, 492] width 896 height 273
click at [659, 113] on button "1x" at bounding box center [672, 115] width 38 height 38
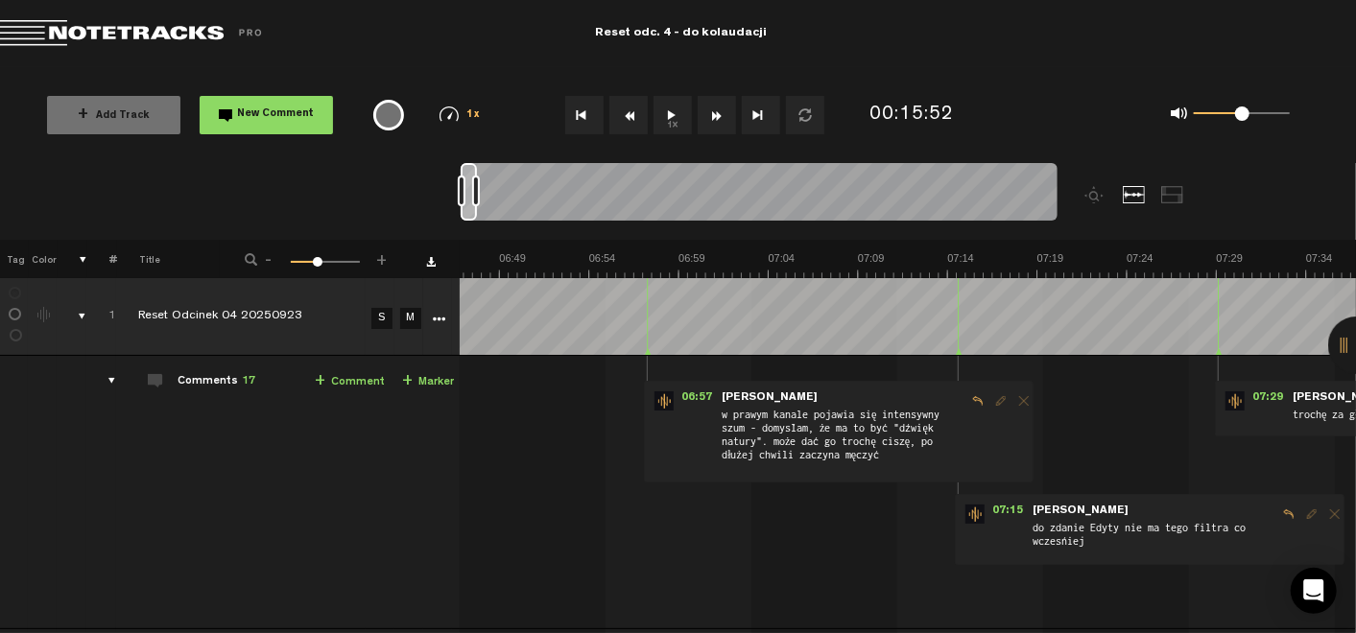
scroll to position [0, 7562]
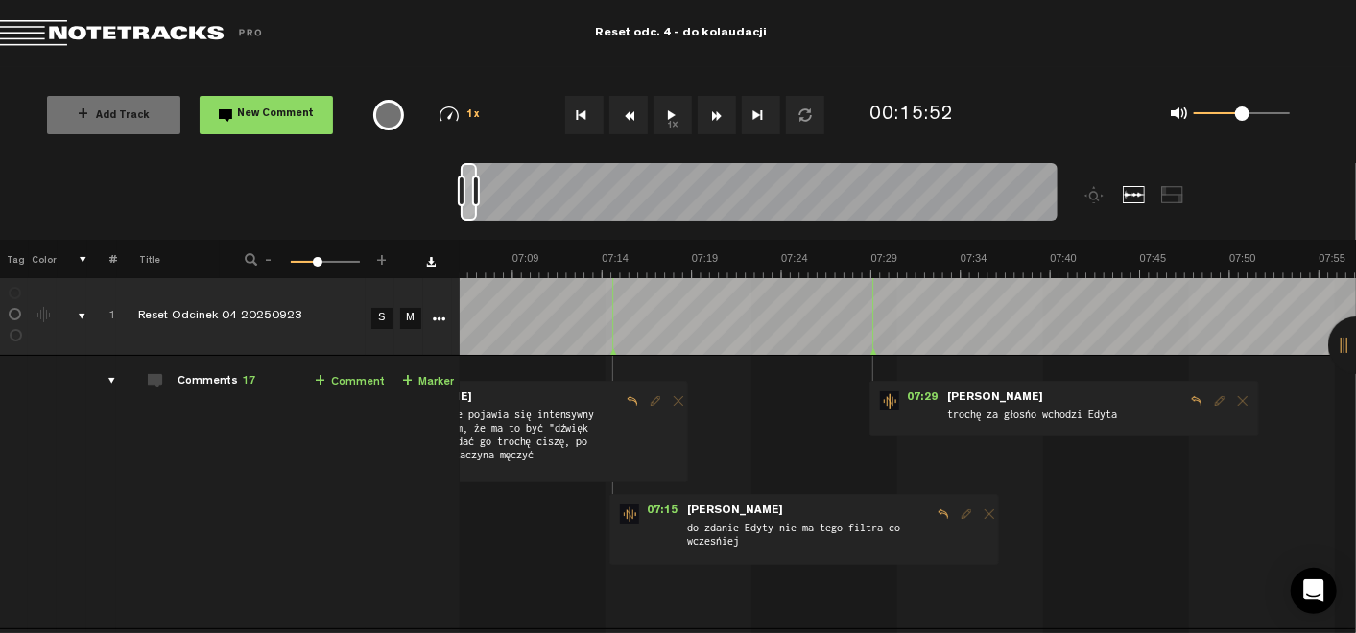
click at [955, 513] on span "Edit comment" at bounding box center [966, 513] width 23 height 13
click at [639, 507] on span "07:15" at bounding box center [662, 514] width 46 height 19
click at [620, 510] on img at bounding box center [629, 514] width 19 height 19
click at [748, 512] on form "do zdanie Edyty nie ma tego filtra co wcześniej" at bounding box center [808, 531] width 247 height 52
click at [987, 399] on form "trochę za głośno wchodzi Edyta" at bounding box center [1065, 409] width 240 height 36
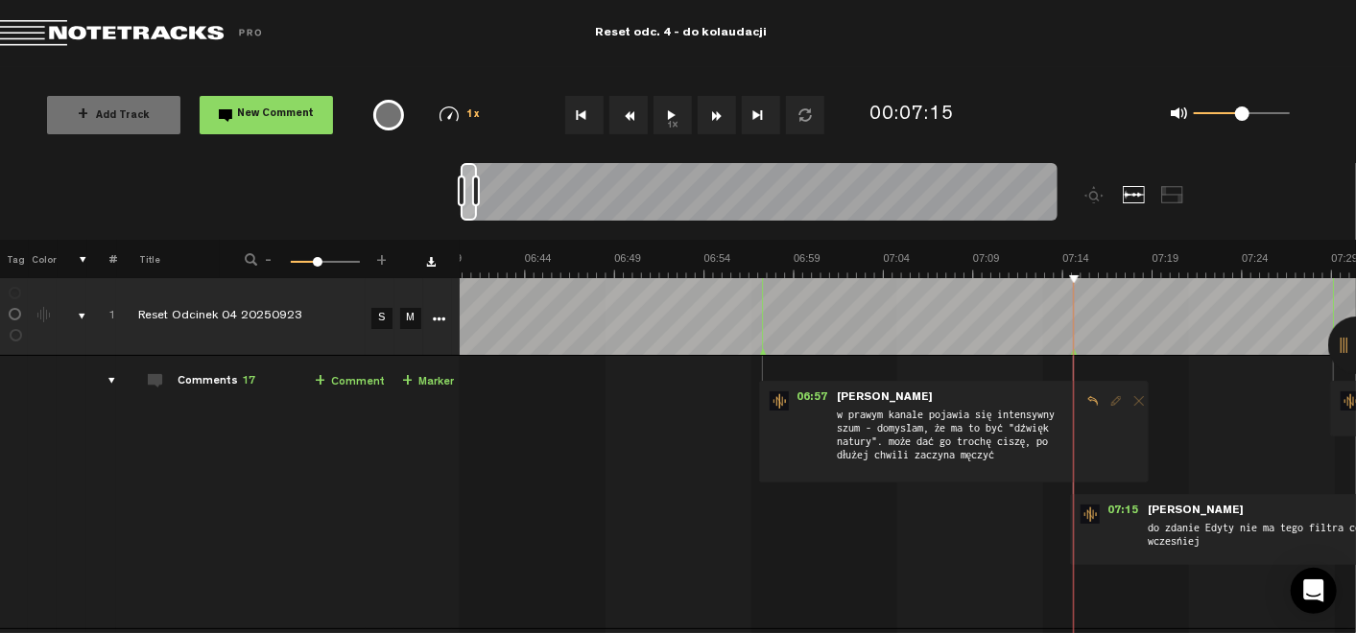
scroll to position [0, 6987]
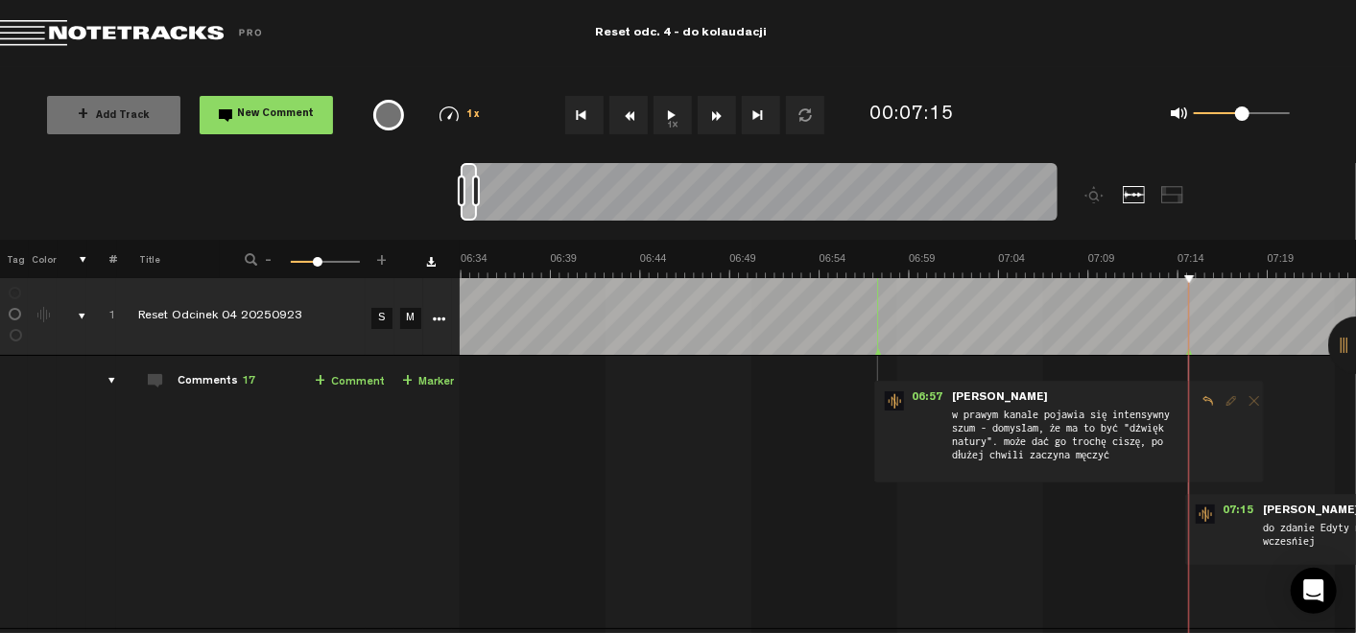
click at [973, 433] on span "w prawym kanale pojawia się intensywny szum - domyślam, że ma to być "dźwięk na…" at bounding box center [1073, 440] width 247 height 67
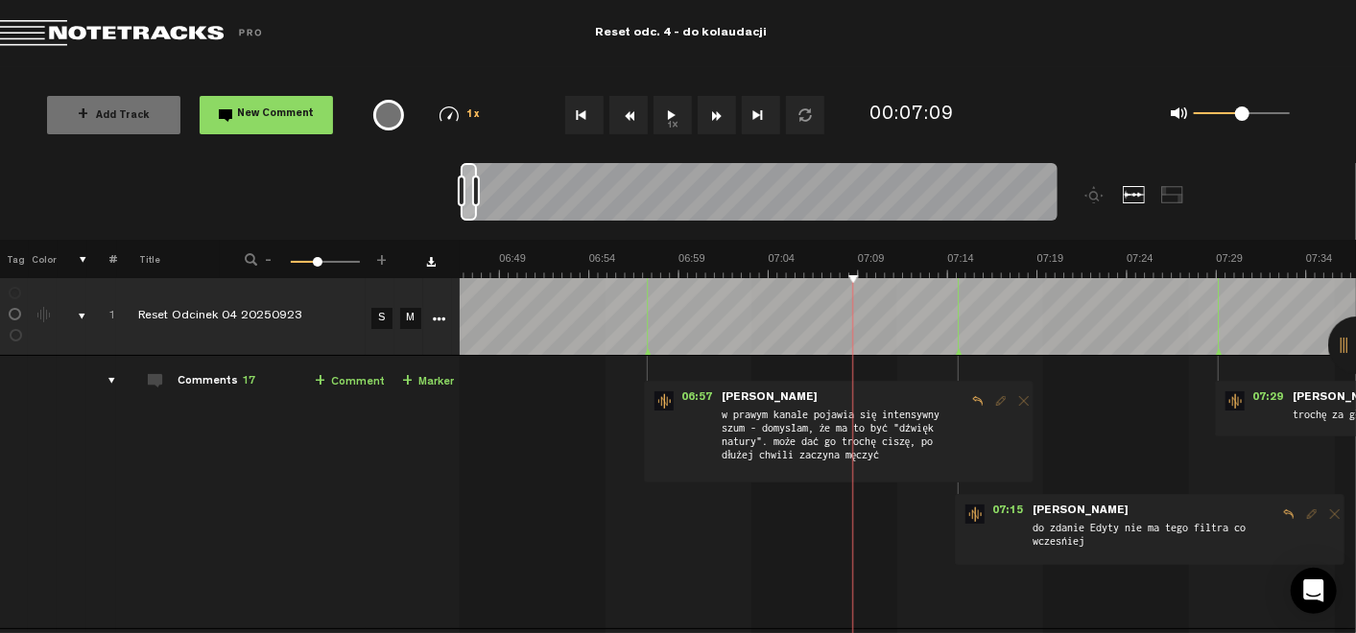
scroll to position [0, 0]
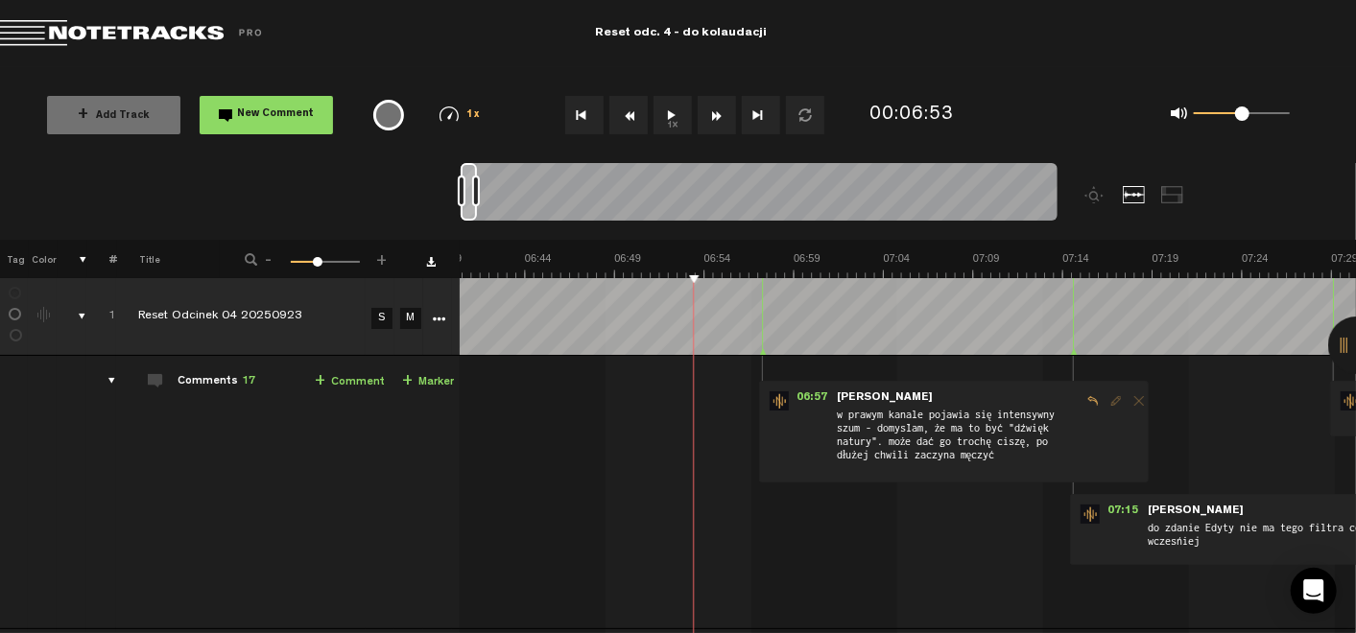
click at [667, 105] on button "1x" at bounding box center [672, 115] width 38 height 38
click at [1104, 400] on span "Edit comment" at bounding box center [1115, 400] width 23 height 13
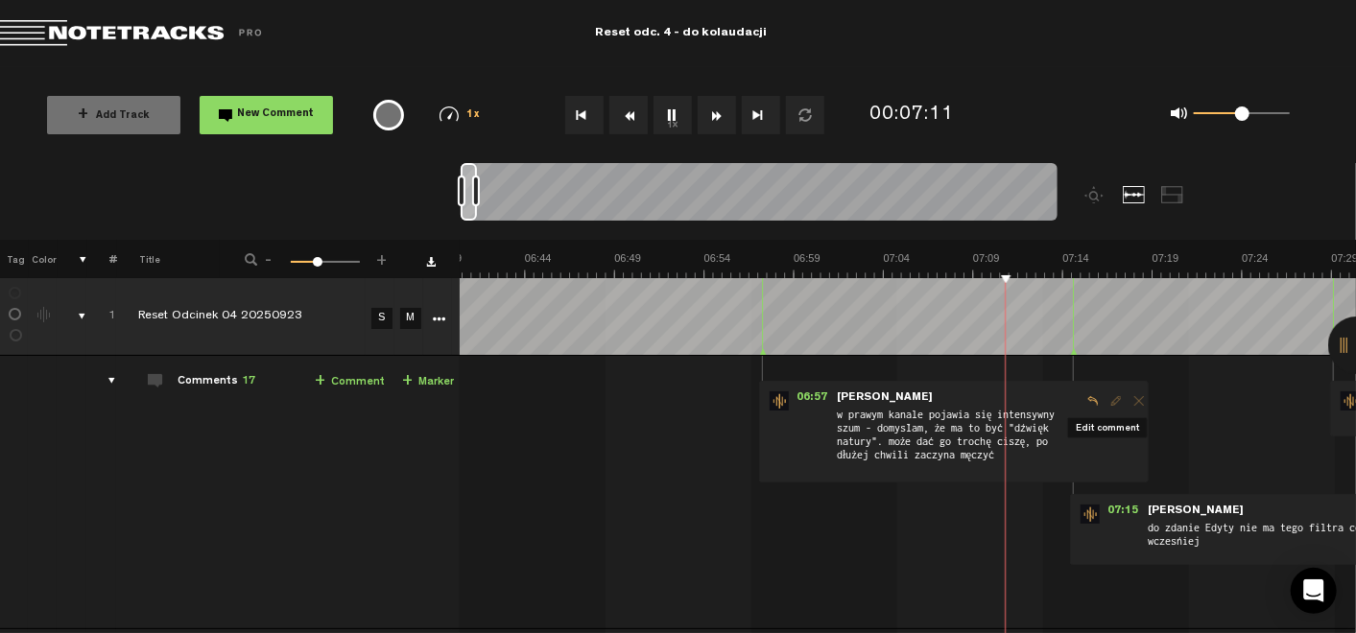
click at [1104, 400] on span "Edit comment" at bounding box center [1115, 400] width 23 height 13
click at [1130, 400] on span "Delete comment" at bounding box center [1138, 400] width 23 height 13
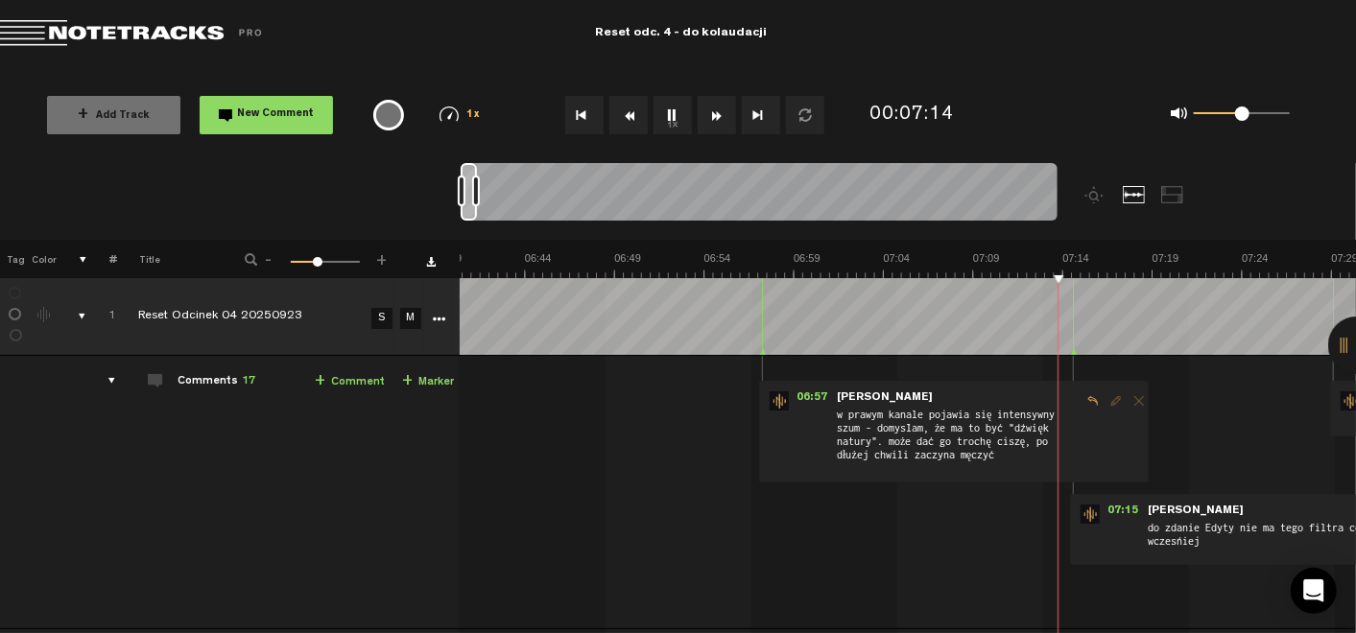
click at [1104, 397] on span "Edit comment" at bounding box center [1115, 400] width 23 height 13
click at [1090, 397] on span "Reply to comment" at bounding box center [1092, 400] width 23 height 13
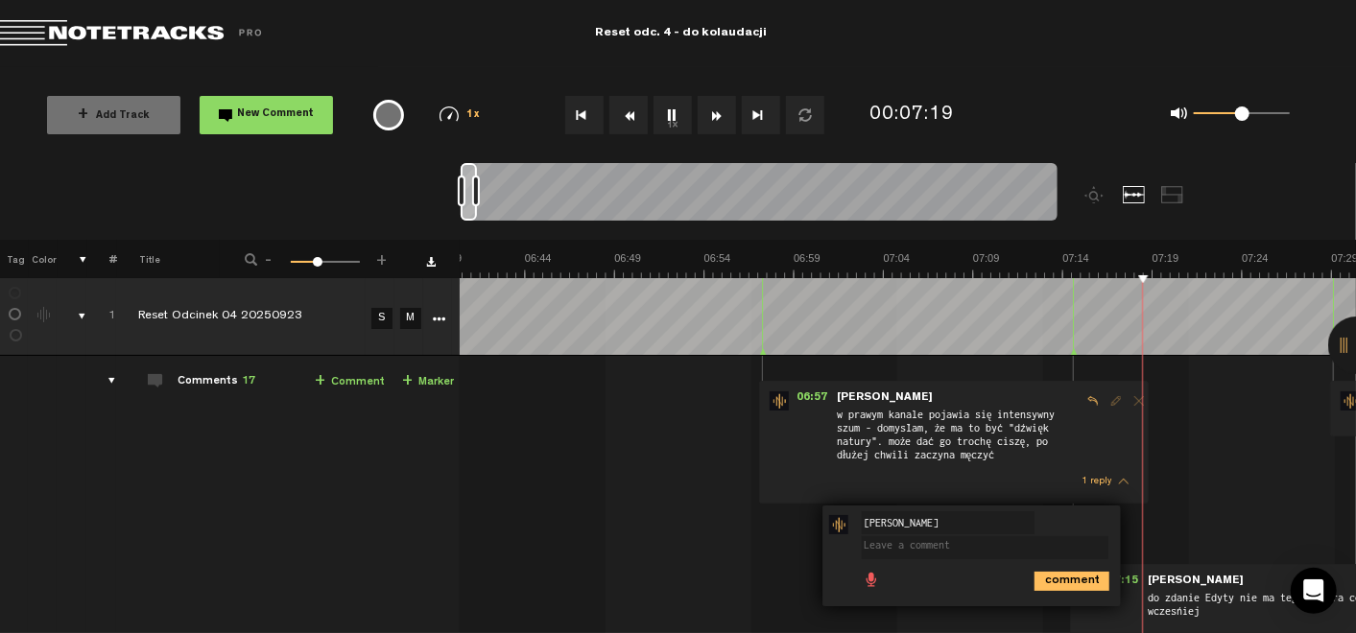
click at [1203, 466] on td "1 Reset Odcinek 04 20250923 S M Reset Odcinek 04 20250923 by [PERSON_NAME] Audi…" at bounding box center [908, 527] width 896 height 343
click at [1034, 585] on icon "comment" at bounding box center [1071, 581] width 75 height 19
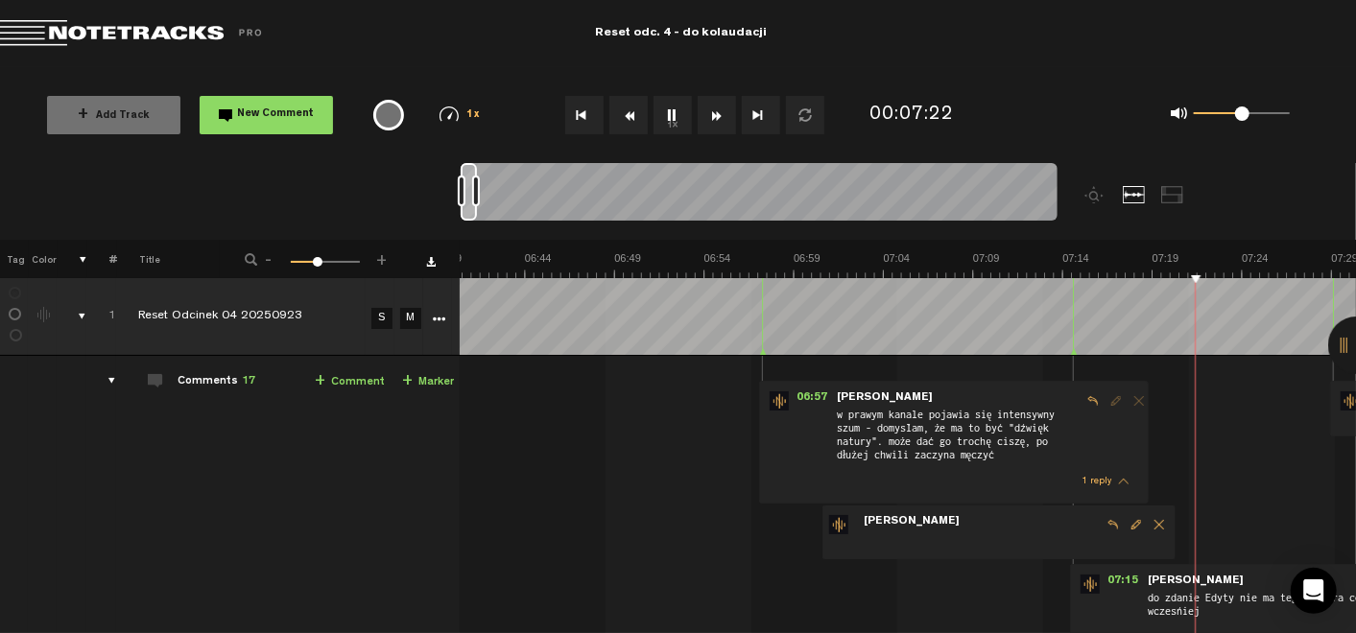
click at [1156, 521] on span "Delete comment" at bounding box center [1158, 524] width 23 height 13
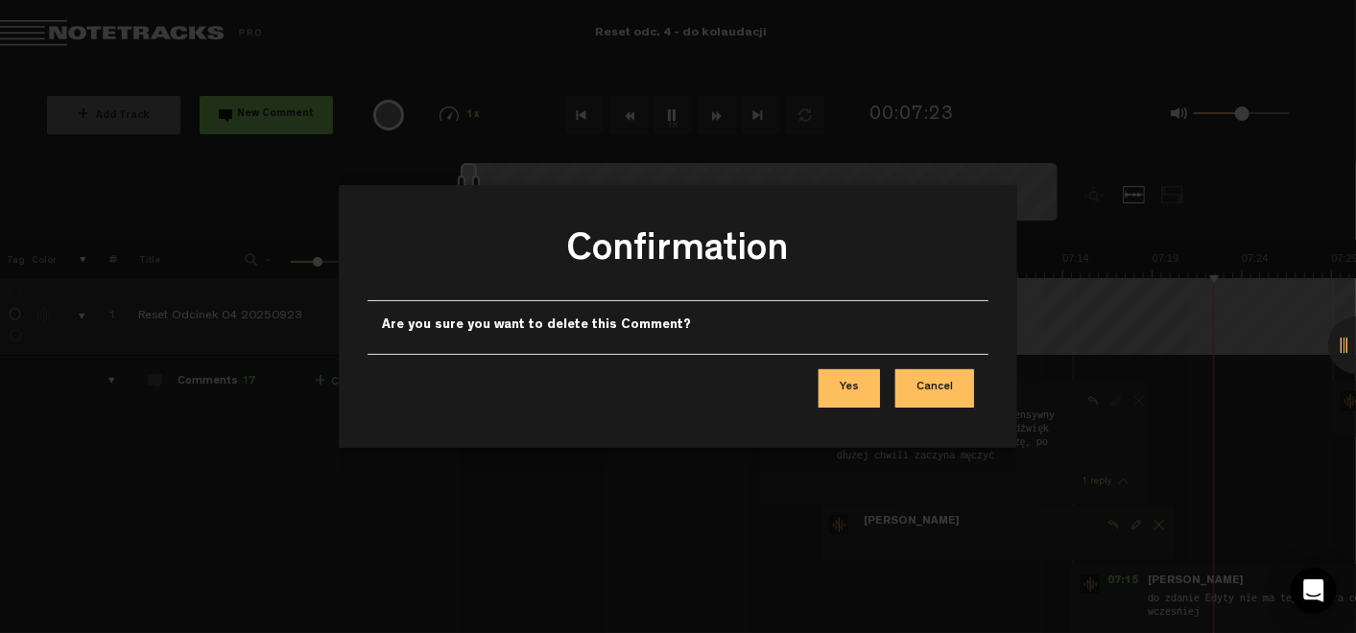
click at [850, 386] on button "Yes" at bounding box center [848, 388] width 61 height 38
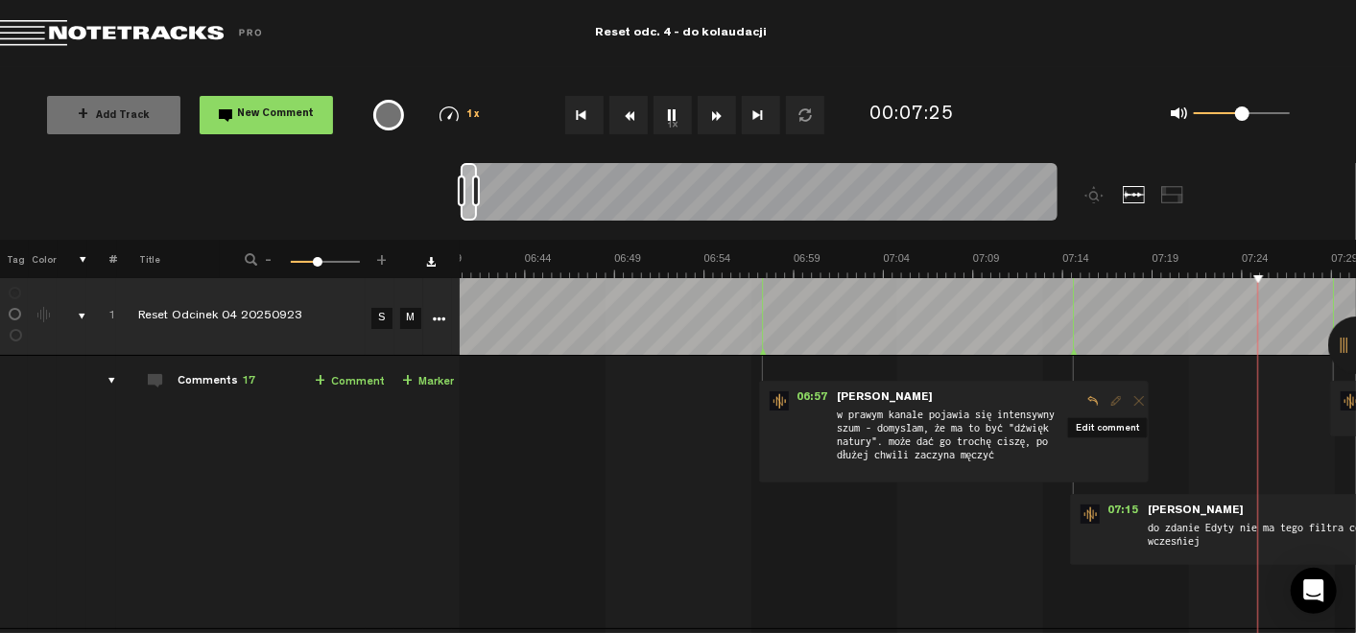
click at [1105, 402] on span "Edit comment" at bounding box center [1115, 400] width 23 height 13
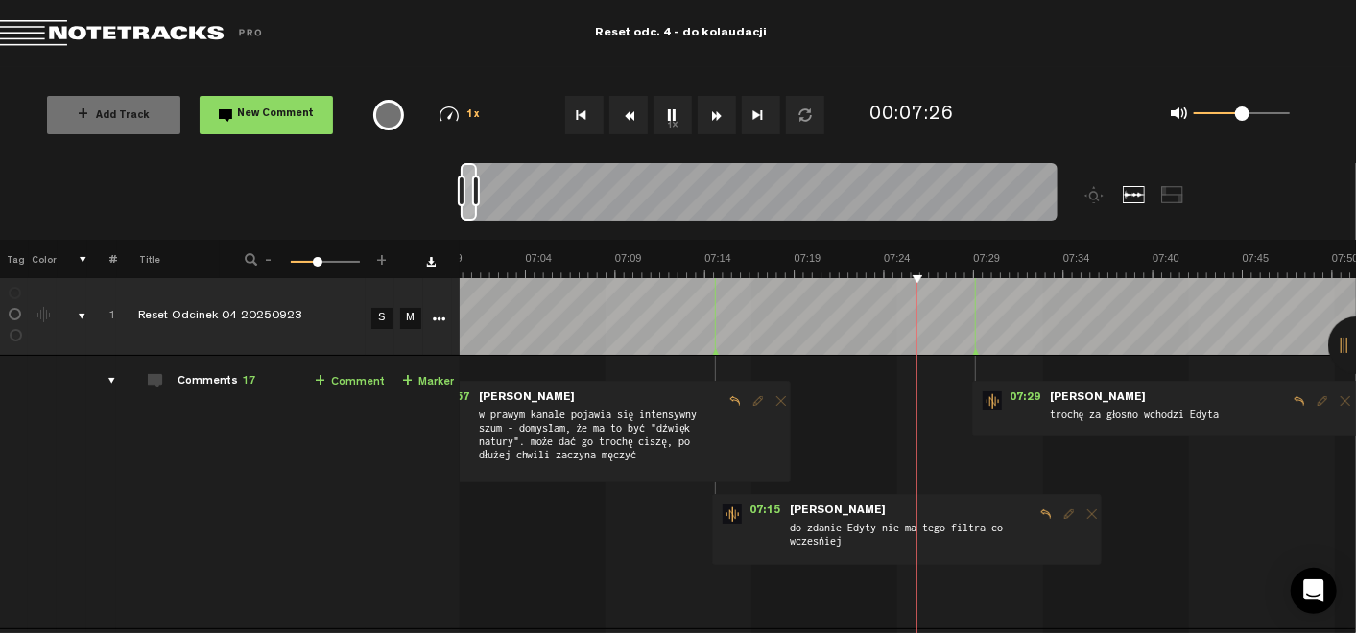
click at [682, 117] on button "1x" at bounding box center [672, 115] width 38 height 38
click at [660, 104] on button "1x" at bounding box center [672, 115] width 38 height 38
click at [666, 108] on button "1x" at bounding box center [672, 115] width 38 height 38
click at [665, 122] on button "1x" at bounding box center [672, 115] width 38 height 38
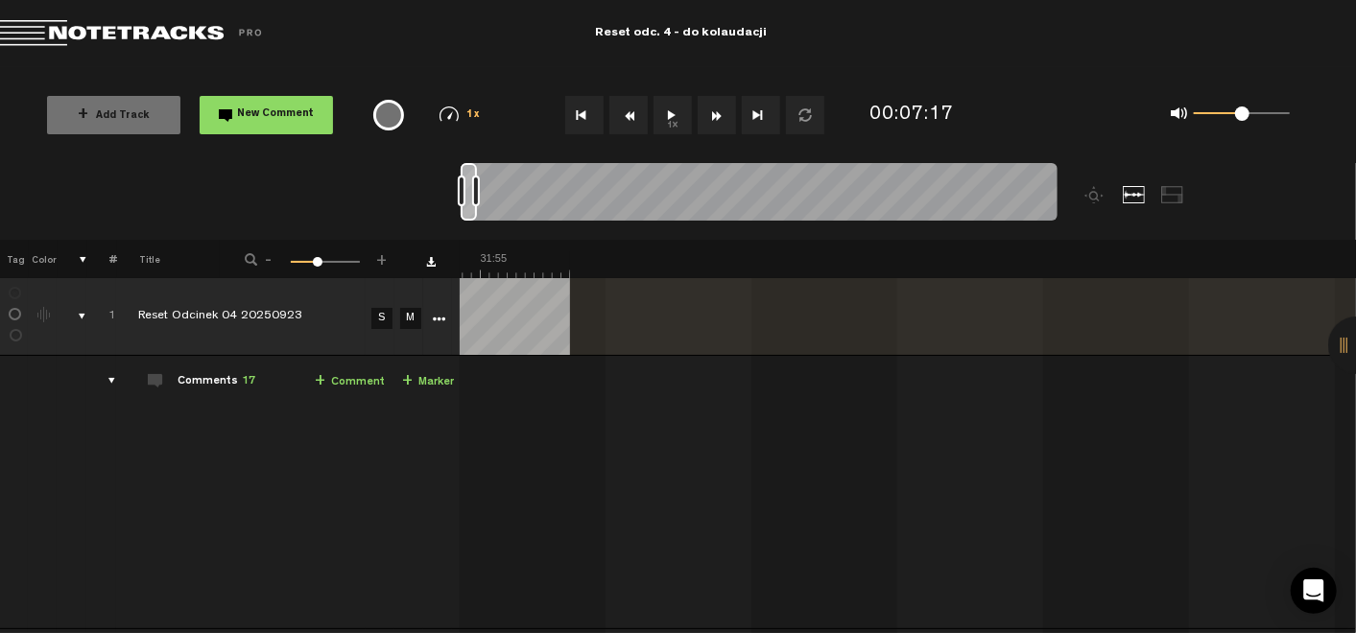
scroll to position [0, 33938]
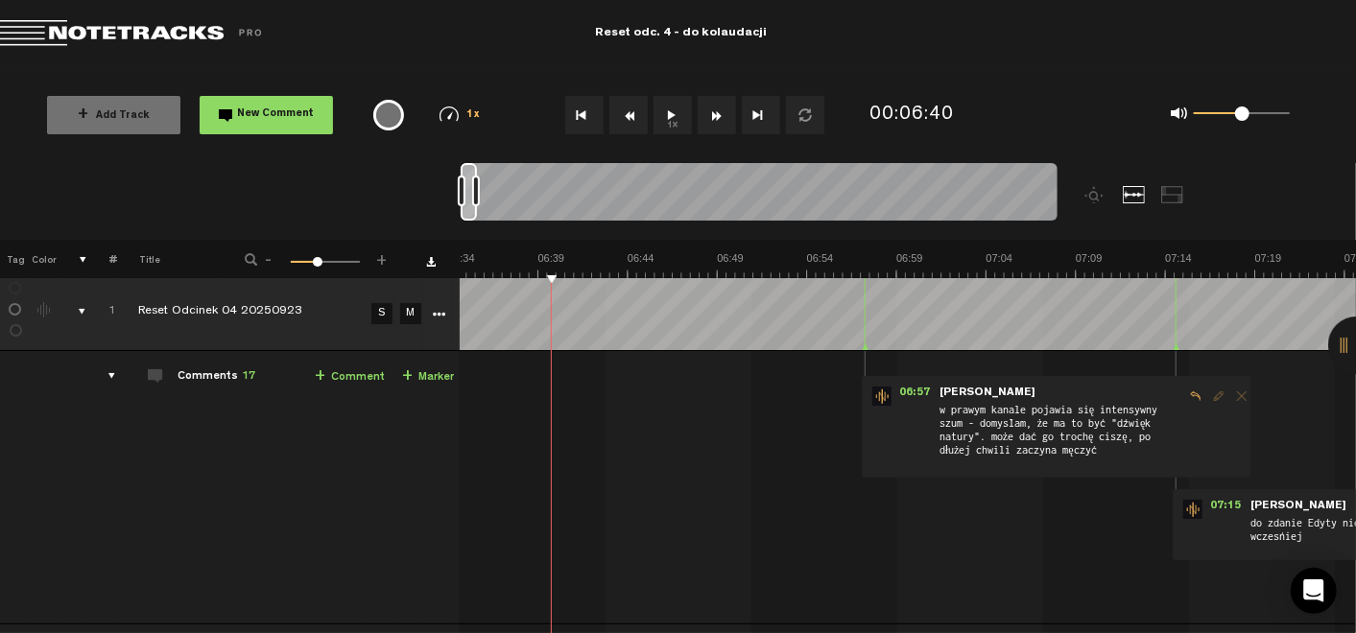
click at [669, 130] on button "1x" at bounding box center [672, 115] width 38 height 38
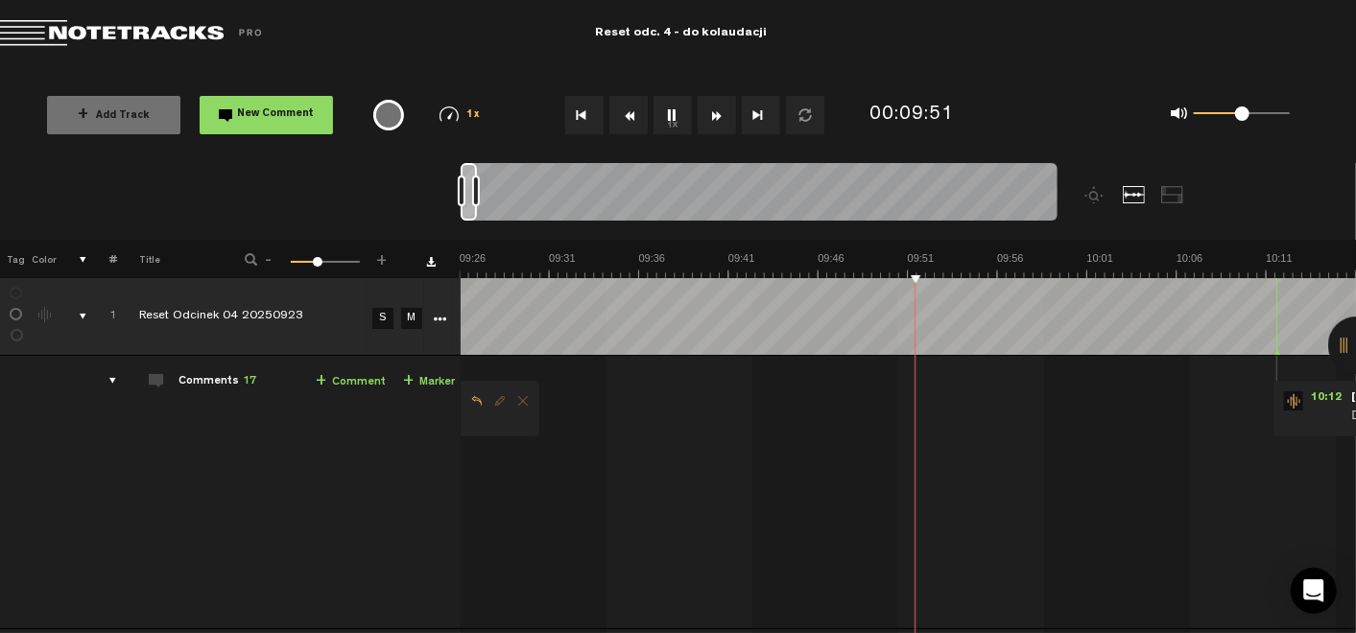
scroll to position [0, 9919]
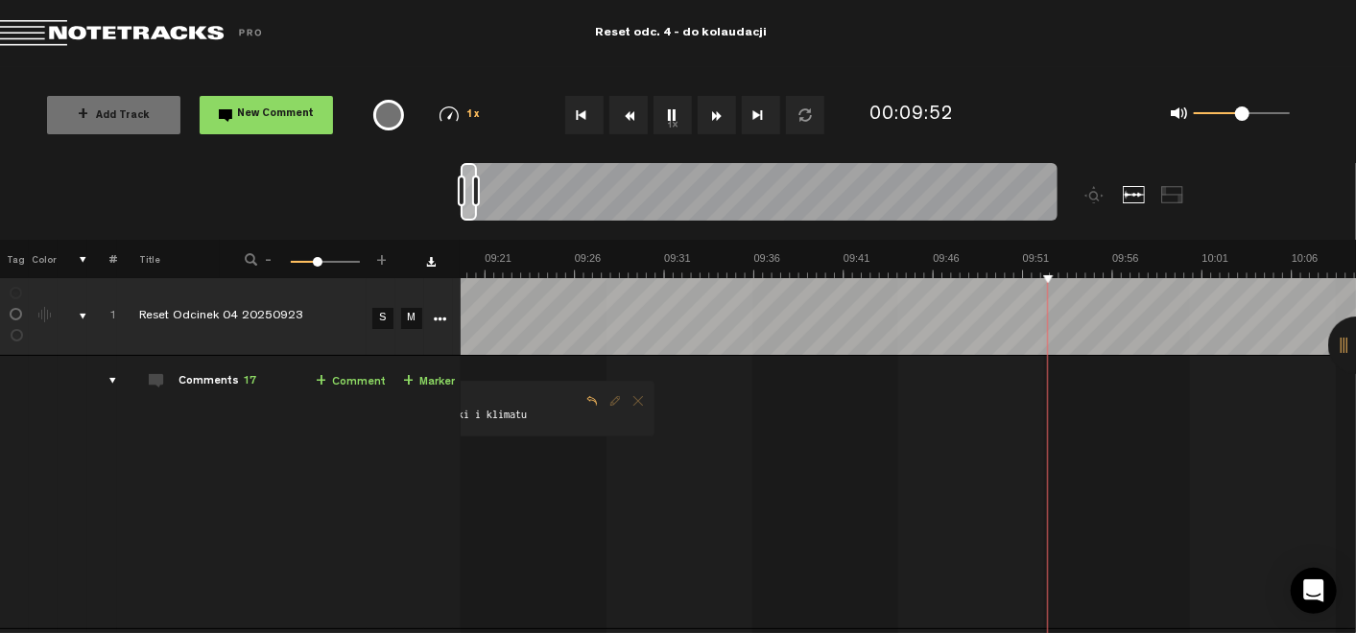
click at [676, 110] on button "1x" at bounding box center [672, 115] width 38 height 38
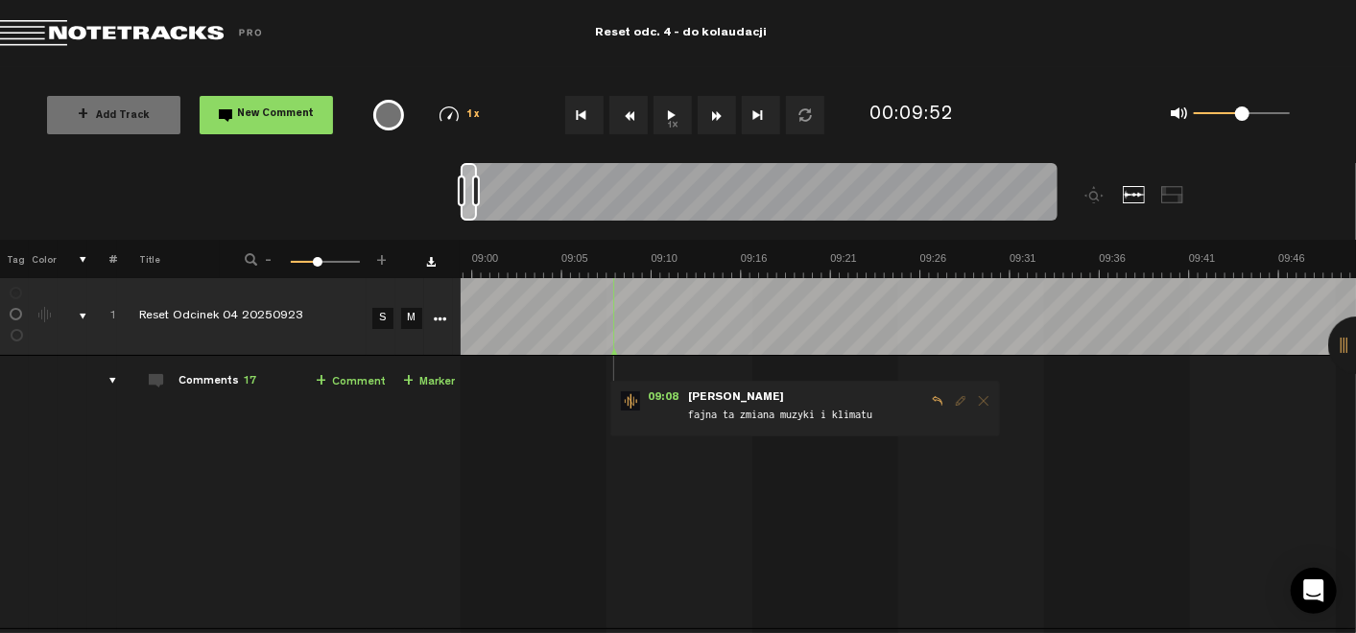
scroll to position [0, 9459]
